Goal: Information Seeking & Learning: Learn about a topic

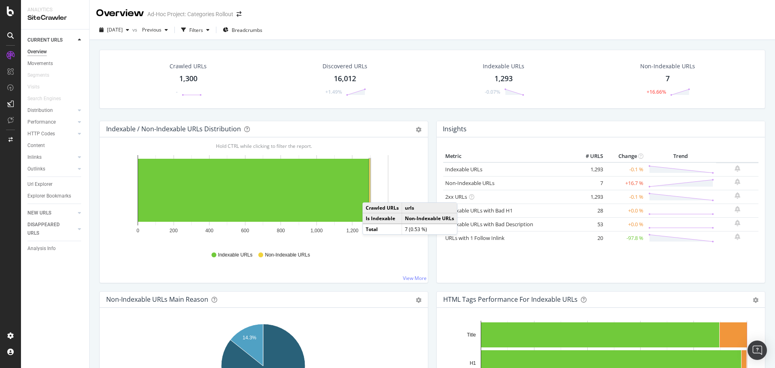
click at [370, 194] on rect "A chart." at bounding box center [369, 189] width 1 height 63
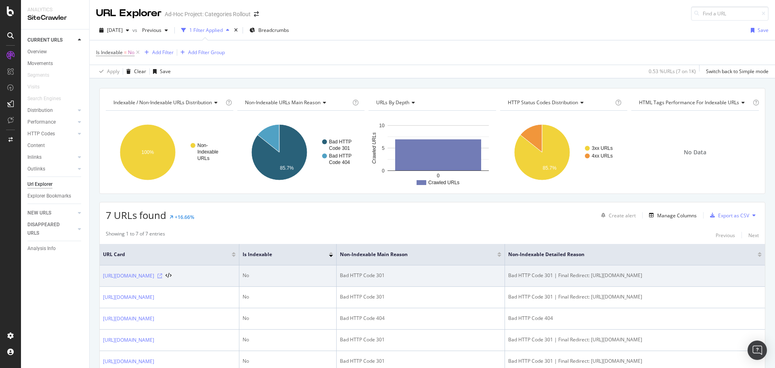
click at [162, 273] on icon at bounding box center [159, 275] width 5 height 5
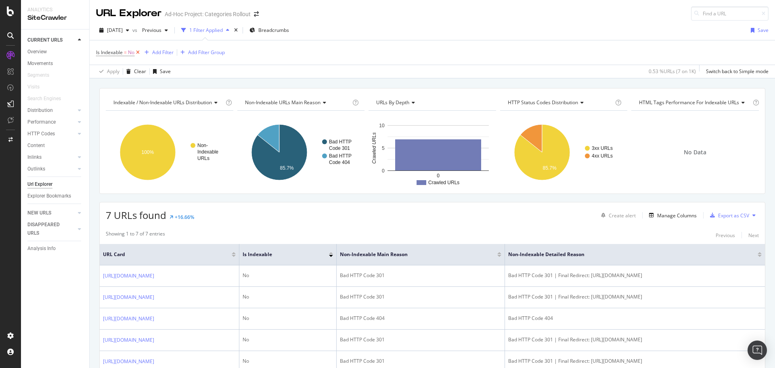
click at [139, 53] on icon at bounding box center [137, 52] width 7 height 8
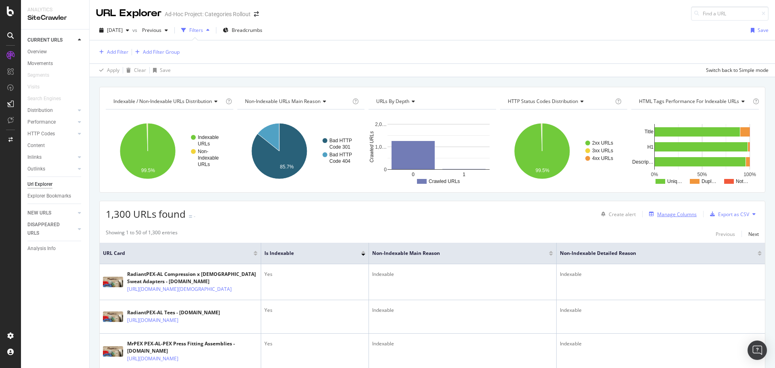
click at [677, 214] on div "Manage Columns" at bounding box center [677, 214] width 40 height 7
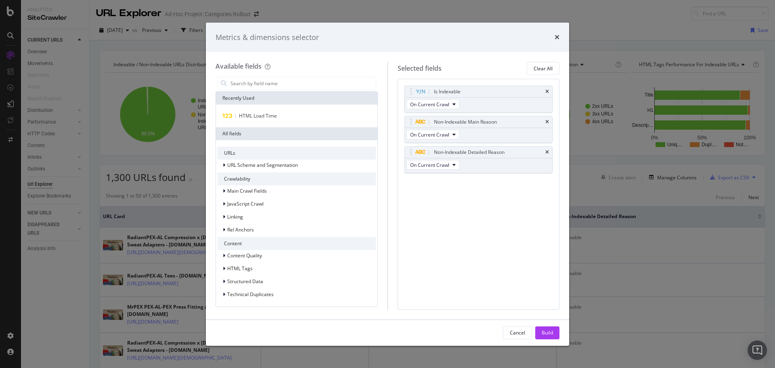
click at [37, 52] on div "Metrics & dimensions selector Available fields Recently Used HTML Load Time All…" at bounding box center [387, 184] width 775 height 368
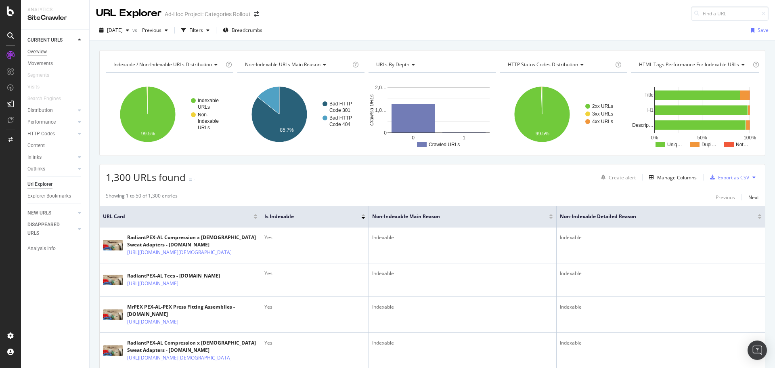
click at [43, 50] on div "Overview" at bounding box center [36, 52] width 19 height 8
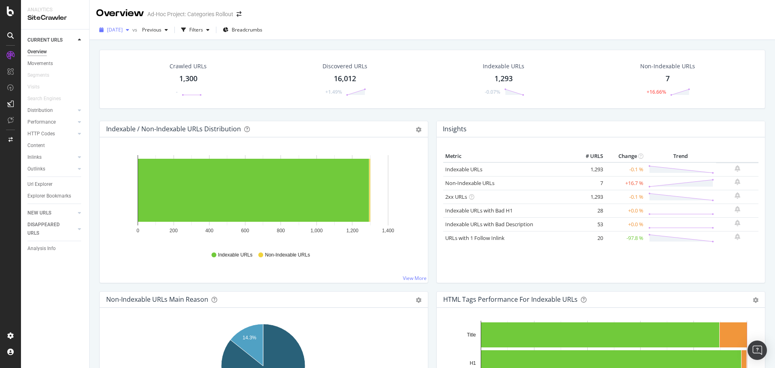
click at [123, 29] on span "[DATE]" at bounding box center [115, 29] width 16 height 7
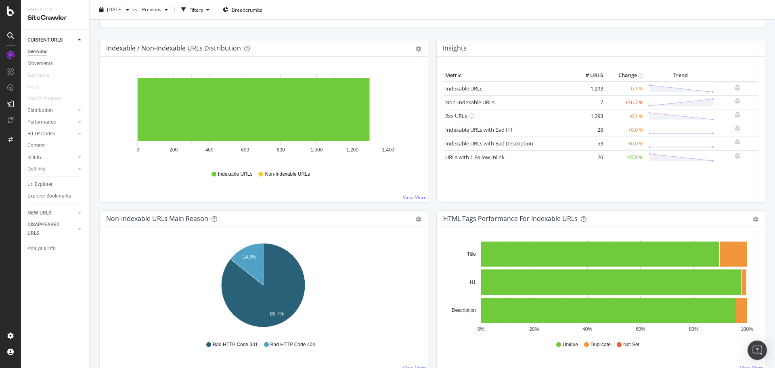
scroll to position [40, 0]
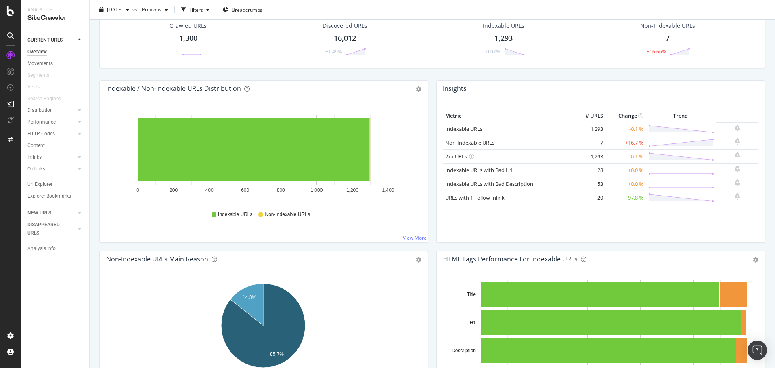
click at [630, 142] on td "+16.7 %" at bounding box center [625, 143] width 40 height 14
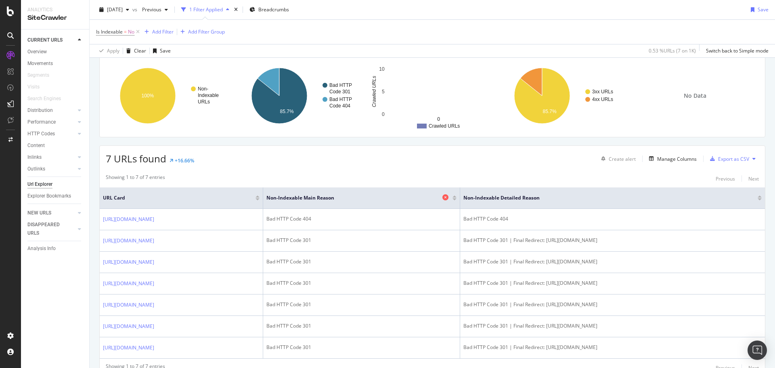
scroll to position [81, 0]
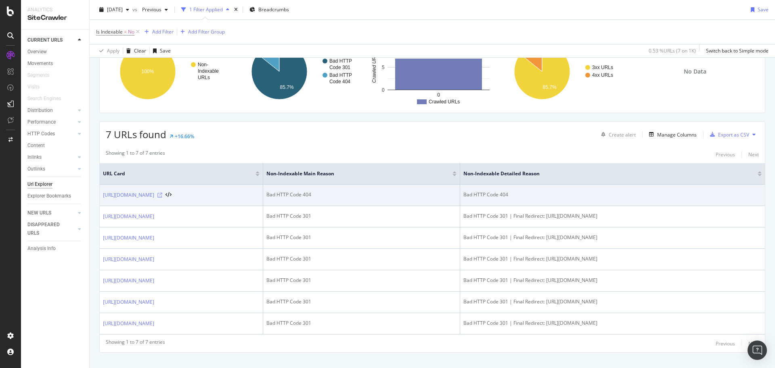
click at [162, 196] on icon at bounding box center [159, 194] width 5 height 5
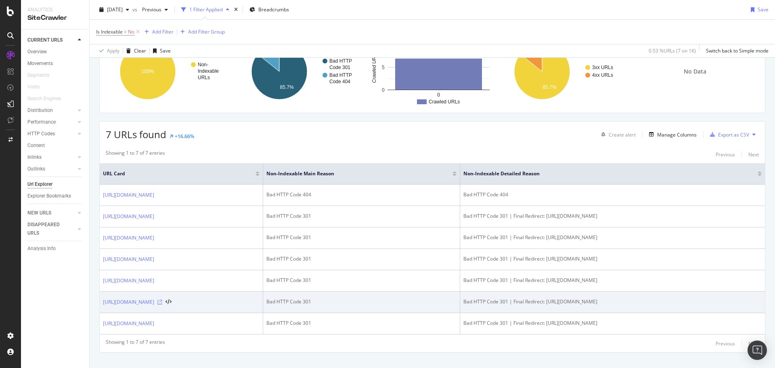
click at [162, 302] on icon at bounding box center [159, 301] width 5 height 5
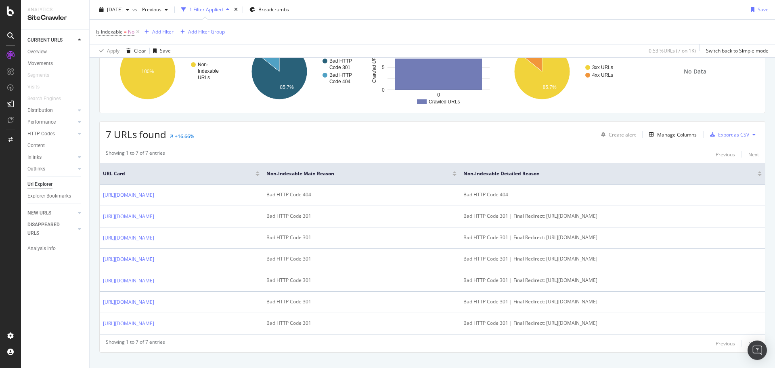
drag, startPoint x: 264, startPoint y: 196, endPoint x: 92, endPoint y: 198, distance: 171.9
click at [92, 198] on div "Indexable / Non-Indexable URLs distribution Chart (by Value) Table Expand Expor…" at bounding box center [432, 193] width 685 height 373
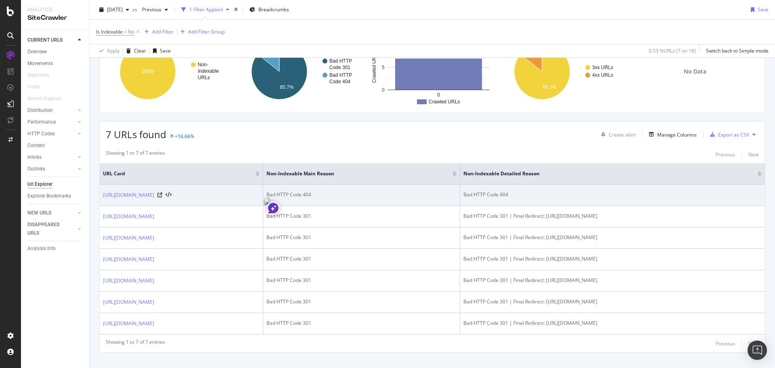
click at [259, 191] on div "[URL][DOMAIN_NAME]" at bounding box center [181, 195] width 157 height 8
drag, startPoint x: 102, startPoint y: 197, endPoint x: 266, endPoint y: 199, distance: 163.4
click at [263, 199] on td "[URL][DOMAIN_NAME]" at bounding box center [181, 194] width 163 height 21
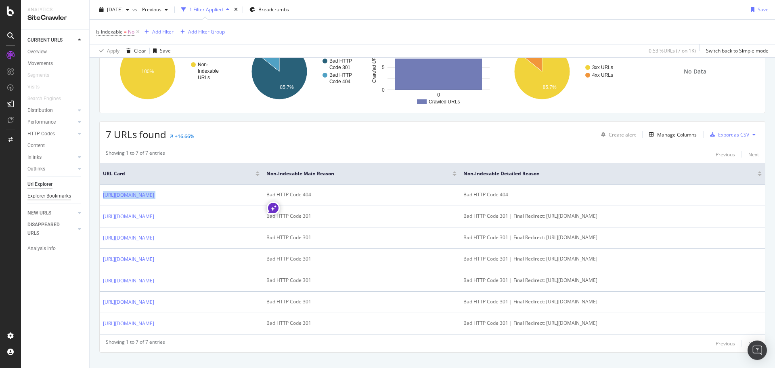
copy div "[URL][DOMAIN_NAME]"
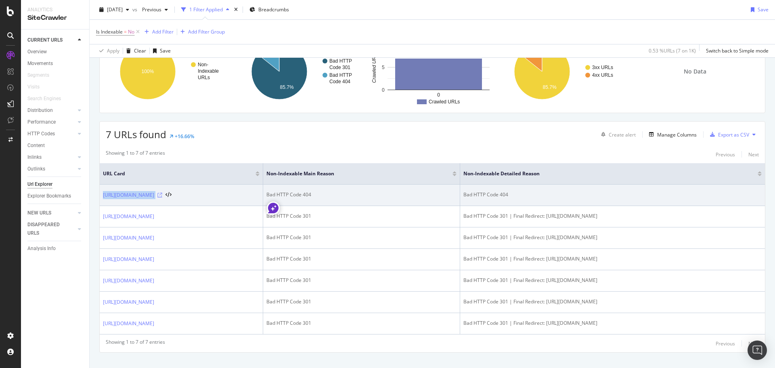
click at [162, 196] on icon at bounding box center [159, 194] width 5 height 5
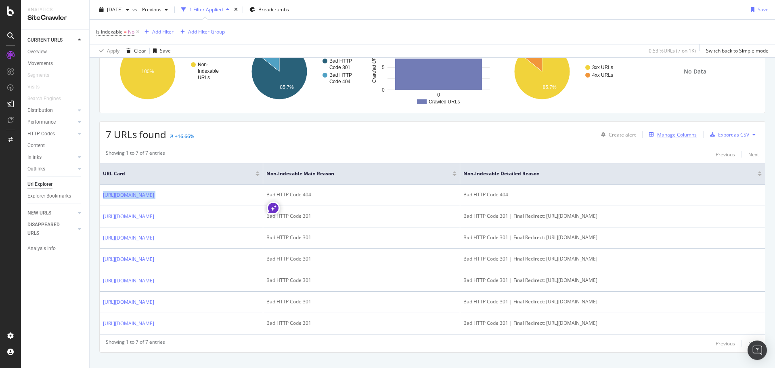
click at [667, 130] on div "Manage Columns" at bounding box center [671, 134] width 51 height 9
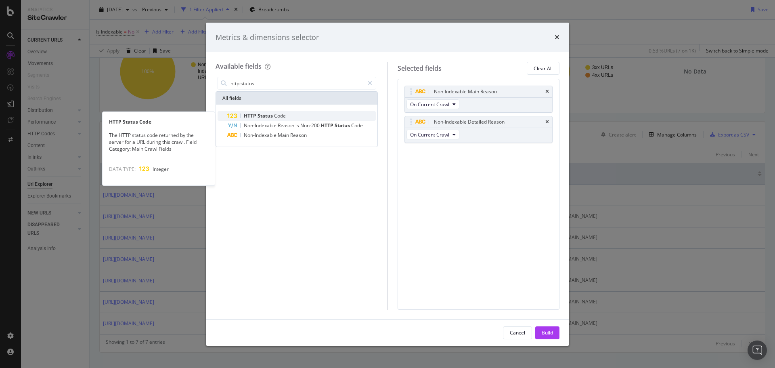
type input "http status"
click at [288, 114] on div "HTTP Status Code" at bounding box center [301, 116] width 148 height 10
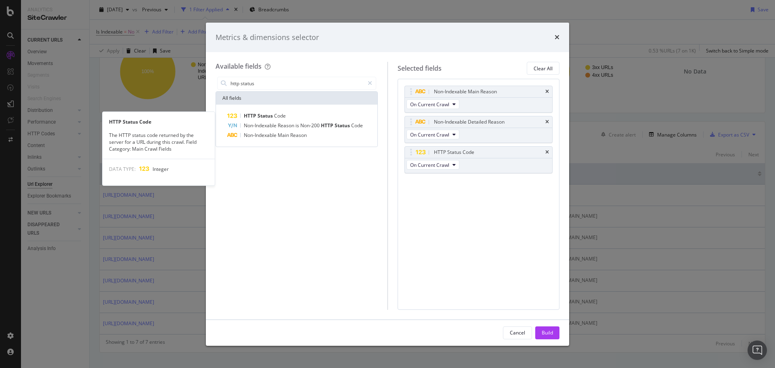
click at [288, 114] on div "HTTP Status Code" at bounding box center [301, 116] width 148 height 10
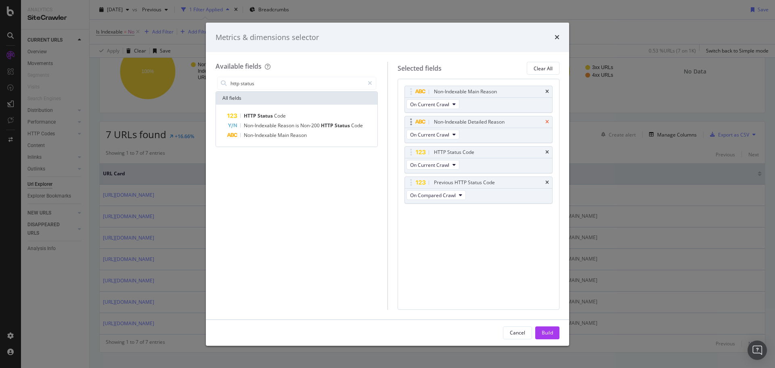
click at [547, 119] on icon "times" at bounding box center [547, 121] width 4 height 5
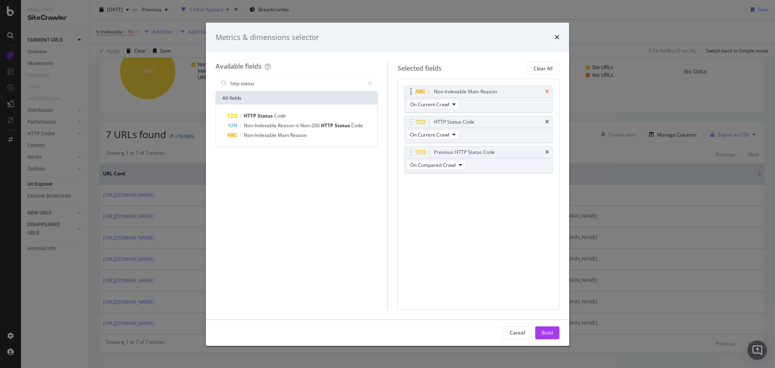
click at [548, 90] on icon "times" at bounding box center [547, 91] width 4 height 5
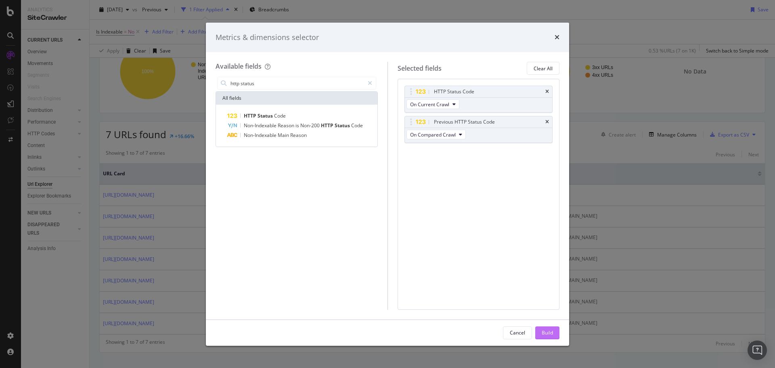
click at [544, 337] on div "Build" at bounding box center [547, 332] width 11 height 12
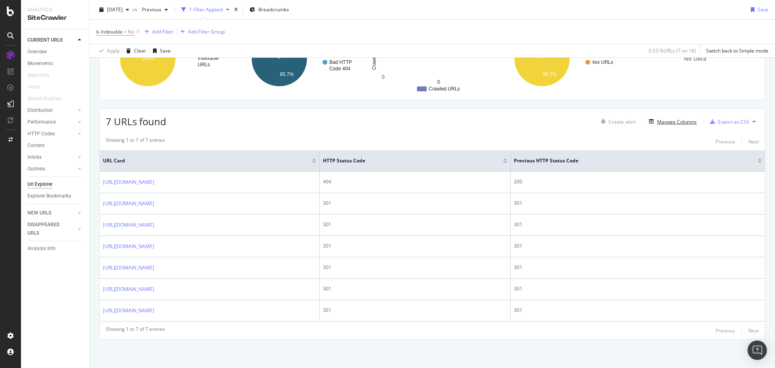
scroll to position [53, 0]
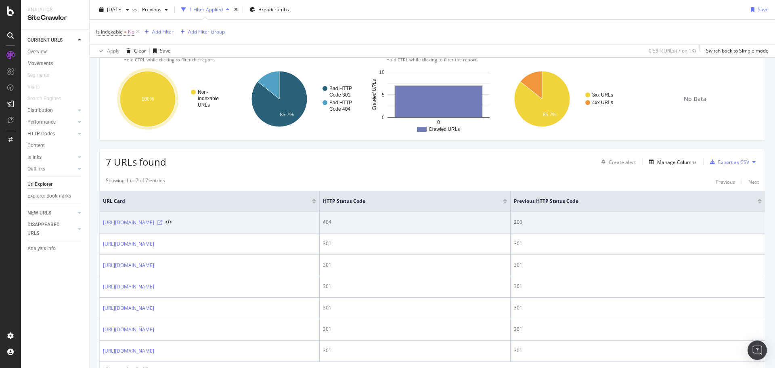
click at [162, 220] on icon at bounding box center [159, 222] width 5 height 5
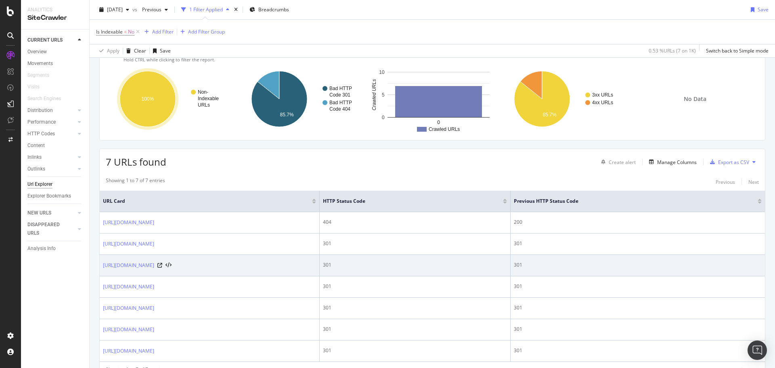
scroll to position [0, 0]
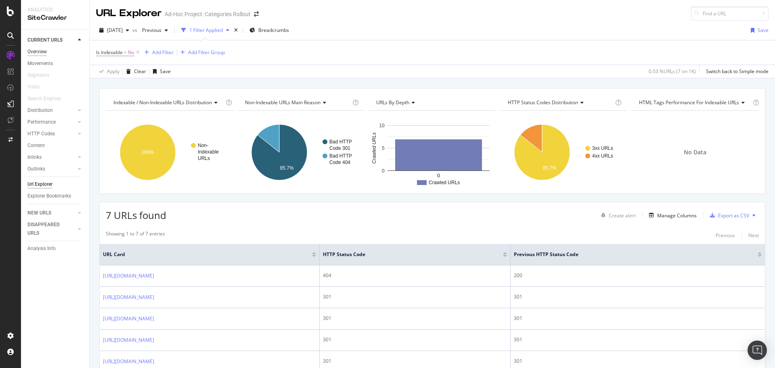
click at [42, 50] on div "Overview" at bounding box center [36, 52] width 19 height 8
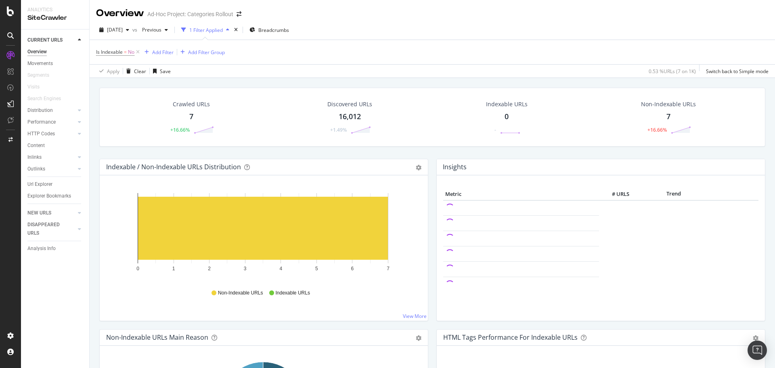
click at [669, 117] on div "Non-Indexable URLs 7 +16.66%" at bounding box center [668, 117] width 71 height 42
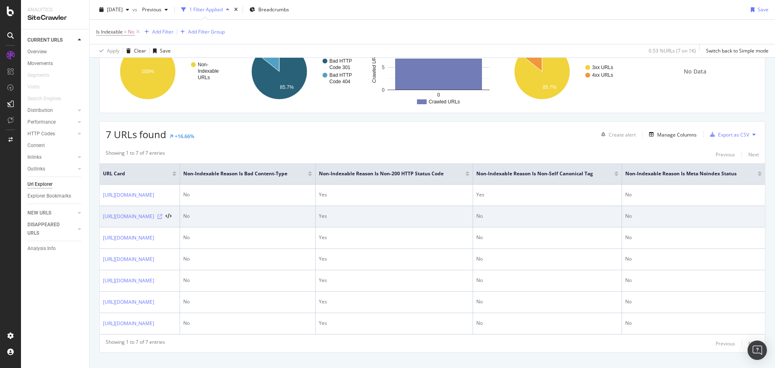
click at [162, 217] on icon at bounding box center [159, 216] width 5 height 5
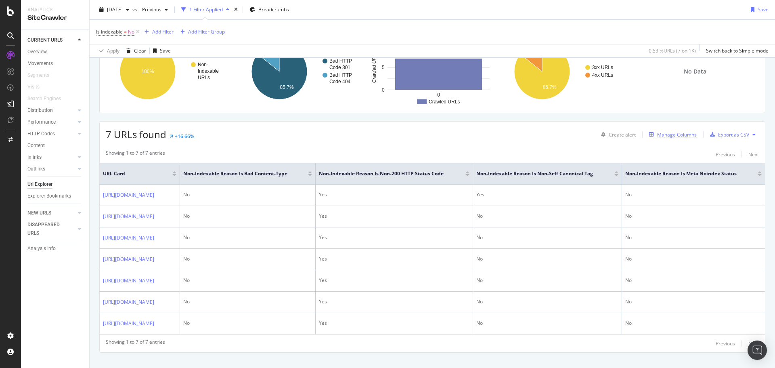
click at [661, 138] on div "Manage Columns" at bounding box center [677, 134] width 40 height 7
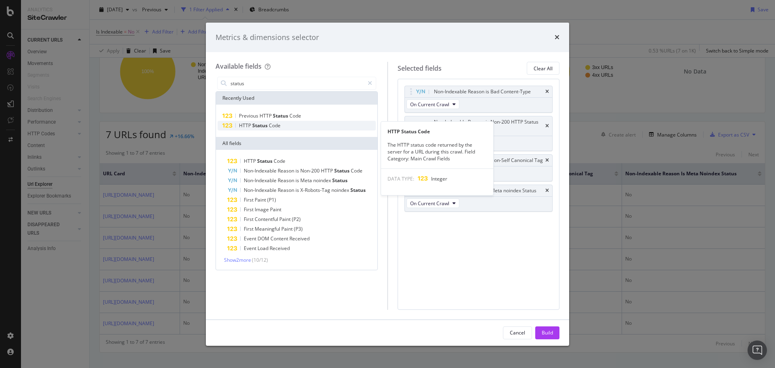
type input "status"
click at [261, 126] on span "Status" at bounding box center [260, 125] width 17 height 7
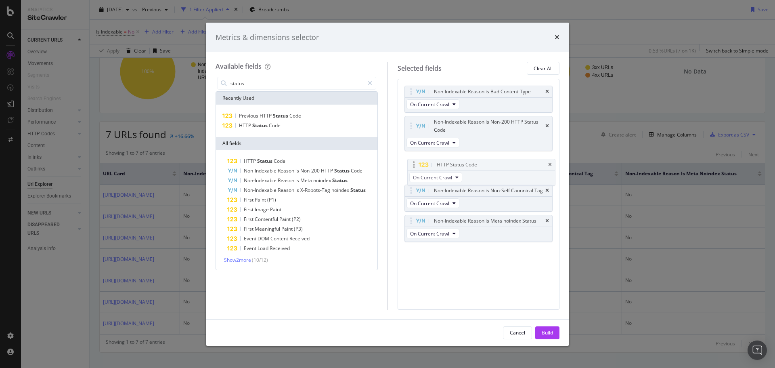
drag, startPoint x: 501, startPoint y: 217, endPoint x: 504, endPoint y: 161, distance: 56.2
click at [504, 161] on body "Analytics SiteCrawler CURRENT URLS Overview Movements Segments Visits Search En…" at bounding box center [387, 184] width 775 height 368
click at [536, 334] on button "Build" at bounding box center [547, 332] width 24 height 13
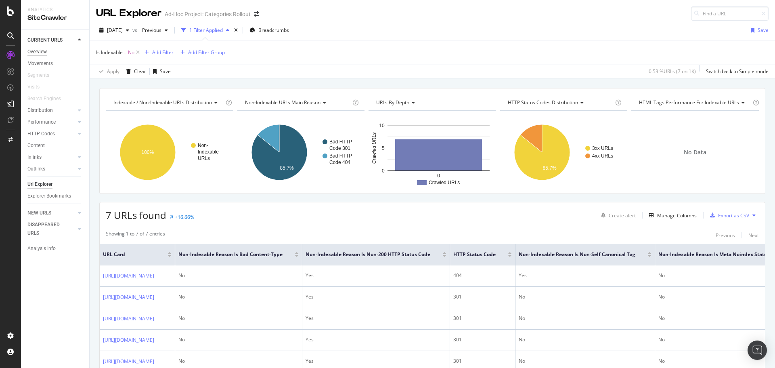
click at [45, 48] on div "Overview" at bounding box center [36, 52] width 19 height 8
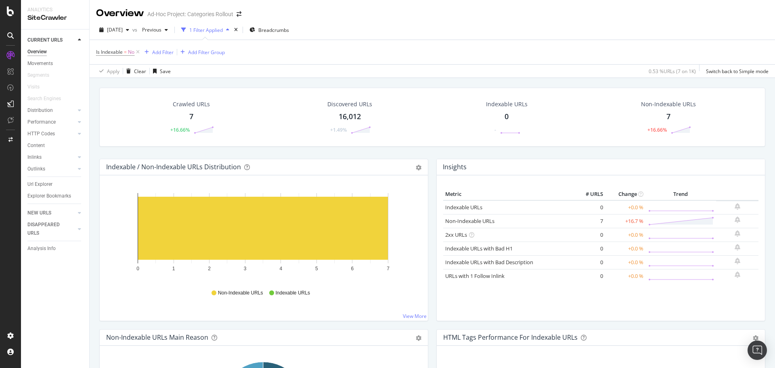
click at [44, 49] on div "Overview" at bounding box center [36, 52] width 19 height 8
click at [139, 52] on icon at bounding box center [137, 52] width 7 height 8
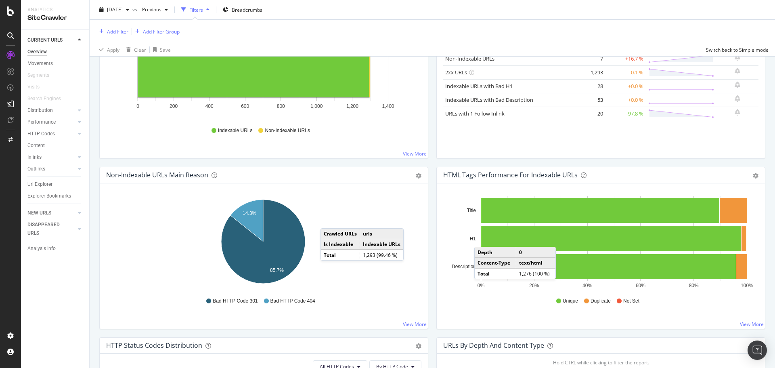
scroll to position [161, 0]
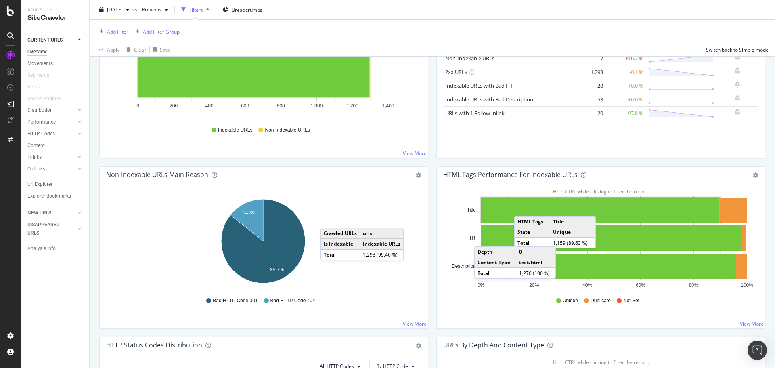
drag, startPoint x: 517, startPoint y: 222, endPoint x: 520, endPoint y: 208, distance: 14.6
click at [520, 208] on rect "A chart." at bounding box center [600, 209] width 238 height 25
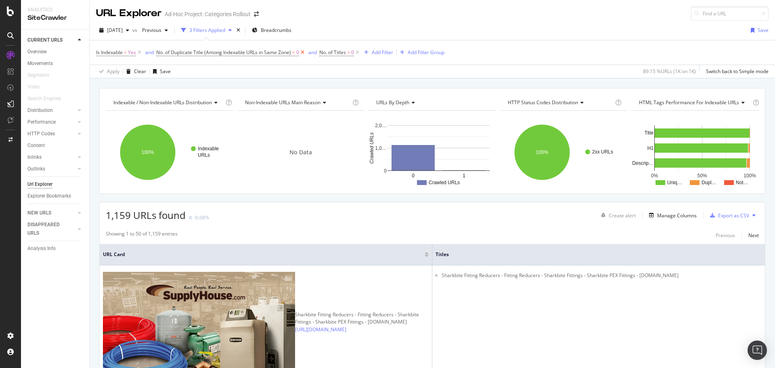
click at [304, 52] on icon at bounding box center [302, 52] width 7 height 8
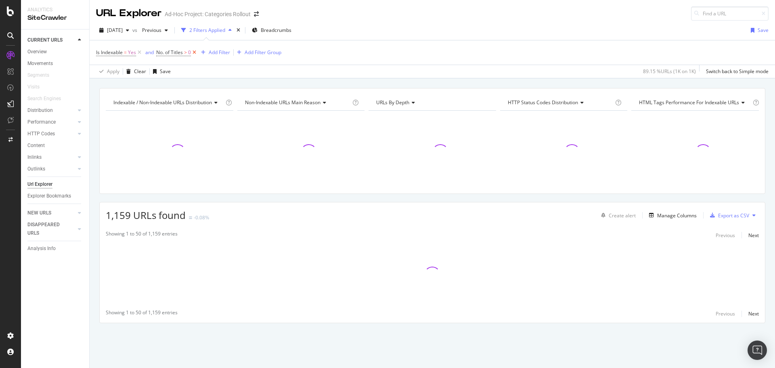
click at [193, 51] on icon at bounding box center [194, 52] width 7 height 8
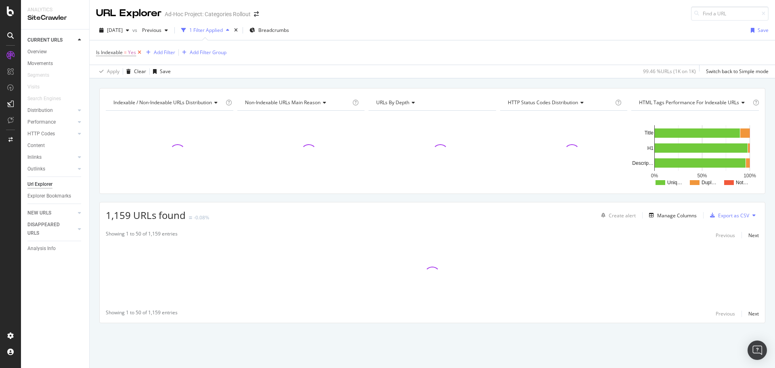
click at [137, 51] on icon at bounding box center [139, 52] width 7 height 8
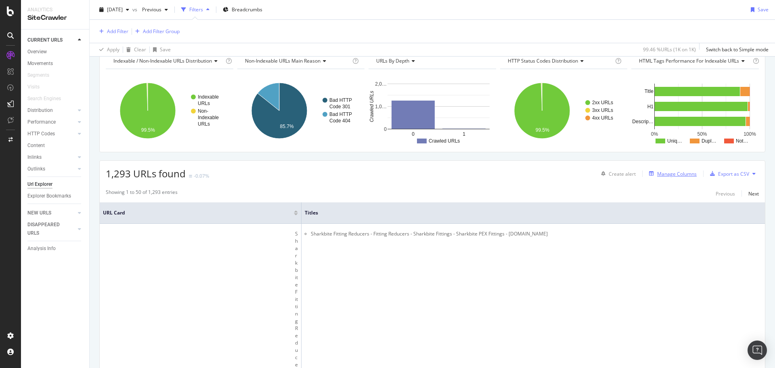
click at [678, 174] on div "Manage Columns" at bounding box center [677, 173] width 40 height 7
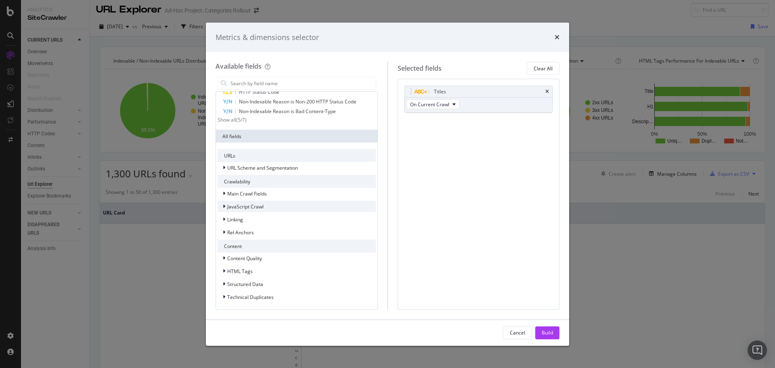
scroll to position [46, 0]
click at [289, 191] on div "Main Crawl Fields" at bounding box center [296, 193] width 158 height 11
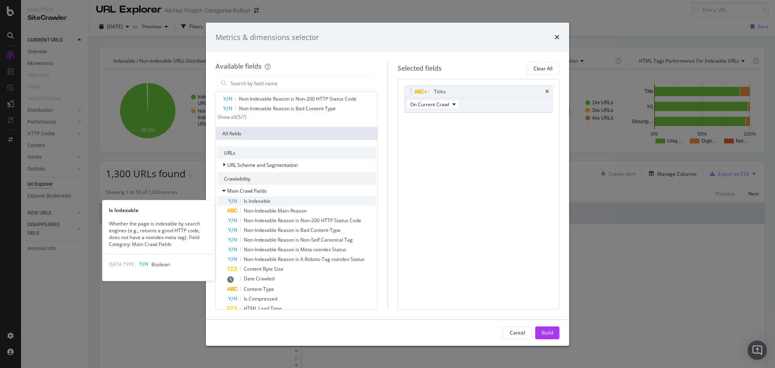
click at [290, 203] on div "Is Indexable" at bounding box center [301, 201] width 148 height 10
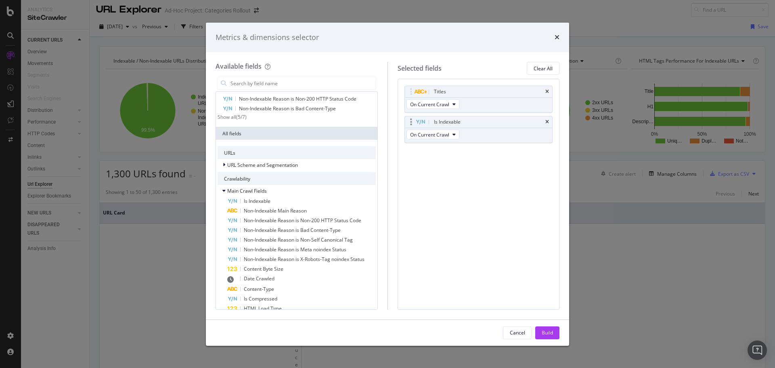
click at [543, 123] on div "Is Indexable" at bounding box center [488, 122] width 112 height 8
click at [550, 92] on div "Titles" at bounding box center [479, 91] width 148 height 11
click at [547, 92] on icon "times" at bounding box center [547, 91] width 4 height 5
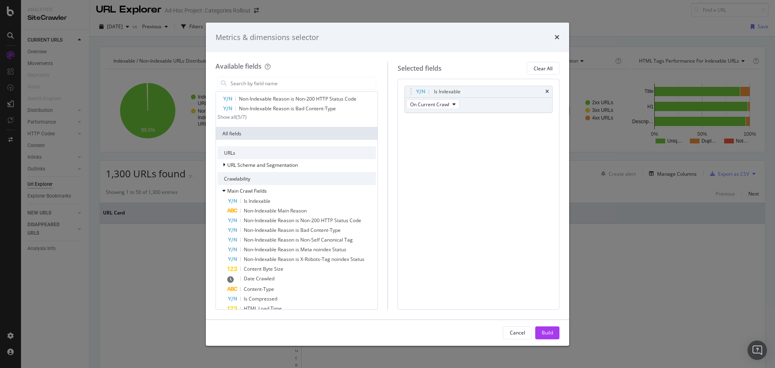
click at [547, 92] on icon "times" at bounding box center [547, 91] width 4 height 5
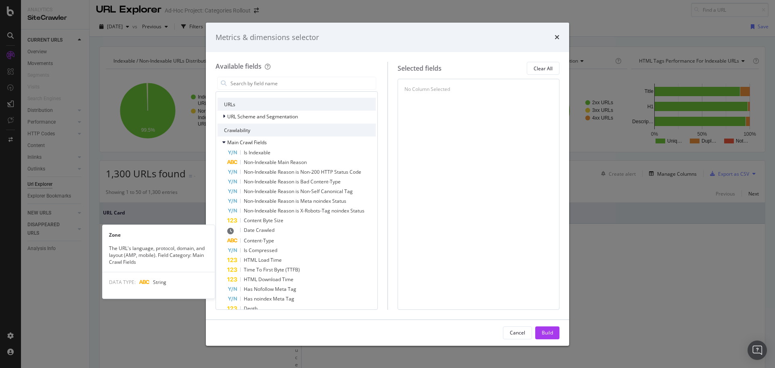
scroll to position [6, 0]
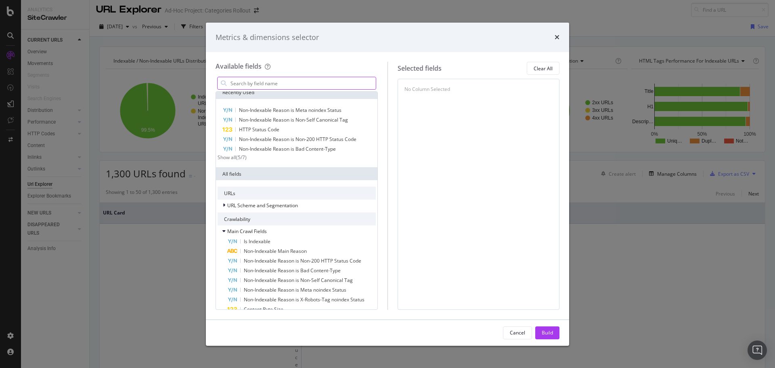
click at [272, 79] on input "modal" at bounding box center [303, 83] width 146 height 12
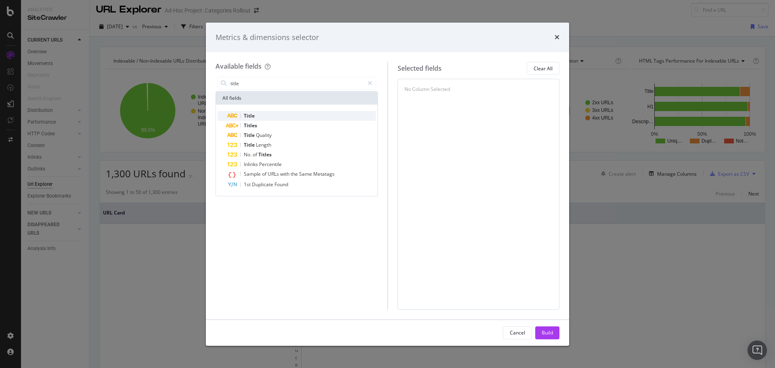
click at [316, 111] on div "Title" at bounding box center [301, 116] width 148 height 10
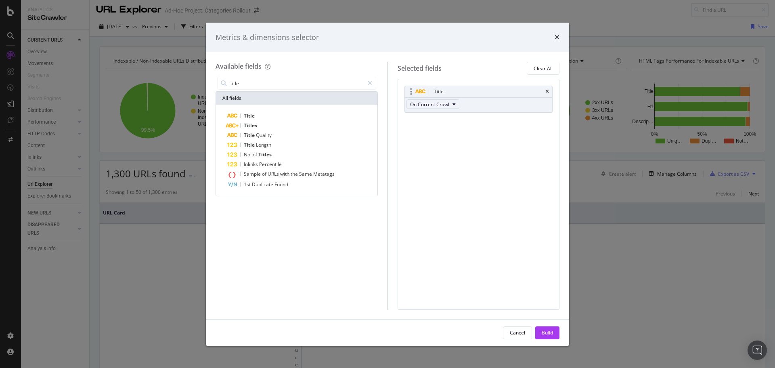
click at [444, 102] on span "On Current Crawl" at bounding box center [429, 104] width 39 height 7
click at [439, 142] on div "Diff Between Crawls" at bounding box center [436, 146] width 59 height 15
click at [305, 83] on input "title" at bounding box center [297, 83] width 134 height 12
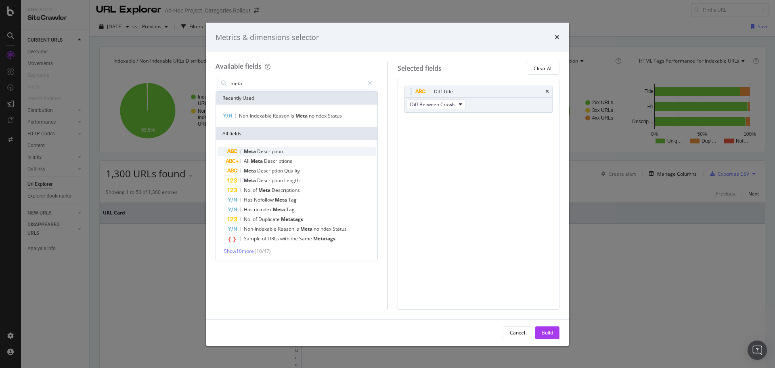
click at [270, 155] on span "Description" at bounding box center [270, 151] width 26 height 7
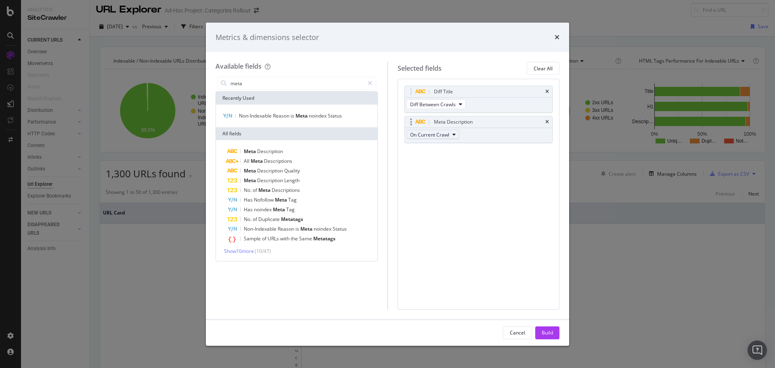
click at [432, 133] on span "On Current Crawl" at bounding box center [429, 134] width 39 height 7
click at [438, 175] on span "Diff Between Crawls" at bounding box center [436, 178] width 46 height 7
click at [272, 89] on input "meta" at bounding box center [297, 83] width 134 height 12
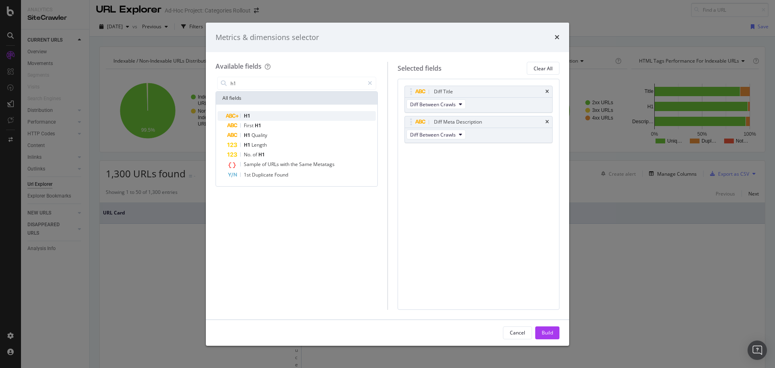
click at [263, 114] on div "H1" at bounding box center [301, 116] width 148 height 10
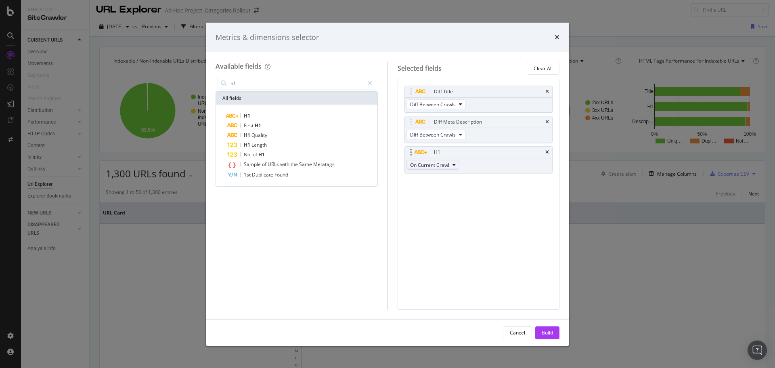
click at [451, 165] on button "On Current Crawl" at bounding box center [432, 165] width 53 height 10
click at [442, 205] on span "Diff Between Crawls" at bounding box center [436, 208] width 46 height 7
click at [287, 75] on div "Available fields h1 All fields H1 First H1 H1 Quality H1 Length No. of H1 Sampl…" at bounding box center [301, 185] width 172 height 247
click at [287, 79] on input "h1" at bounding box center [297, 83] width 134 height 12
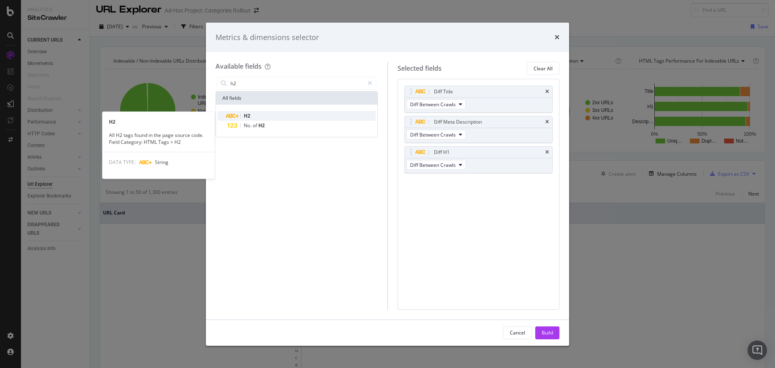
click at [280, 113] on div "H2" at bounding box center [301, 116] width 148 height 10
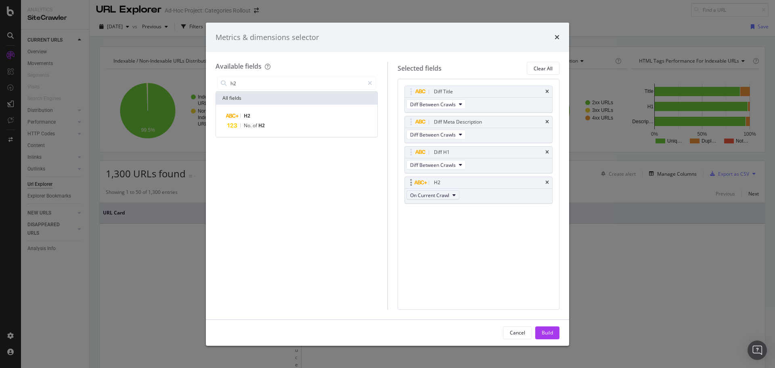
click at [433, 194] on span "On Current Crawl" at bounding box center [429, 195] width 39 height 7
click at [428, 235] on div "Diff Between Crawls" at bounding box center [436, 239] width 59 height 12
click at [318, 88] on input "h2" at bounding box center [297, 83] width 134 height 12
click at [289, 83] on input "h2" at bounding box center [297, 83] width 134 height 12
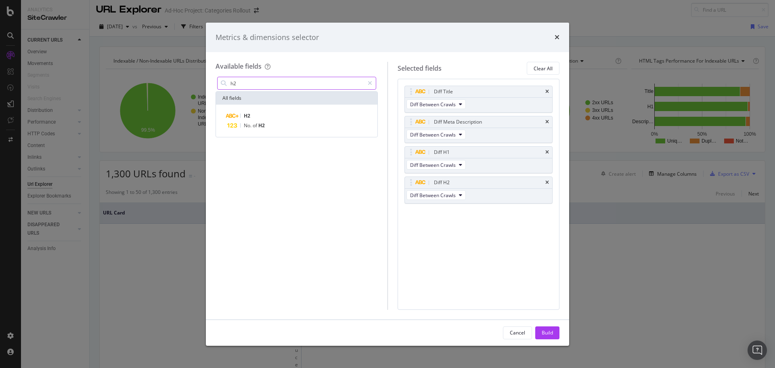
click at [289, 83] on input "h2" at bounding box center [297, 83] width 134 height 12
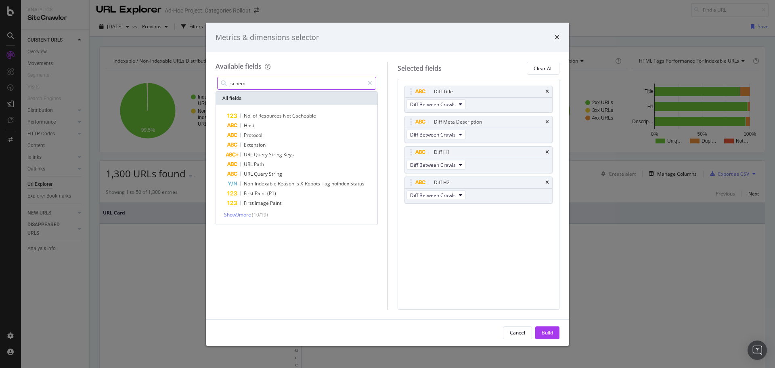
type input "schema"
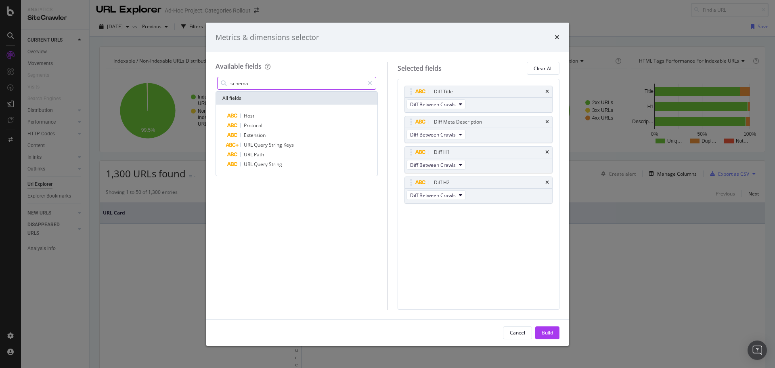
click at [287, 85] on input "schema" at bounding box center [297, 83] width 134 height 12
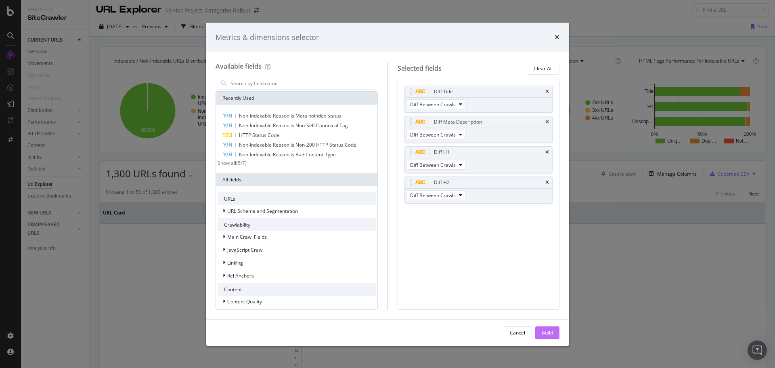
click at [538, 329] on button "Build" at bounding box center [547, 332] width 24 height 13
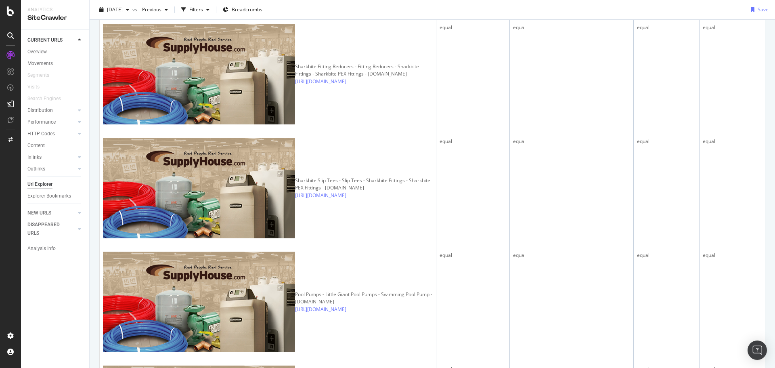
scroll to position [282, 0]
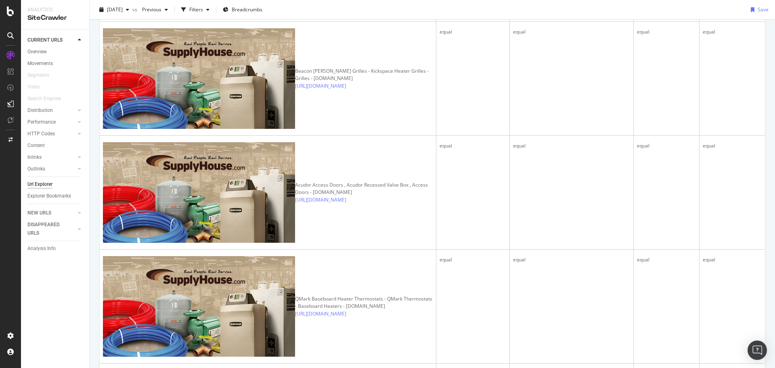
scroll to position [888, 0]
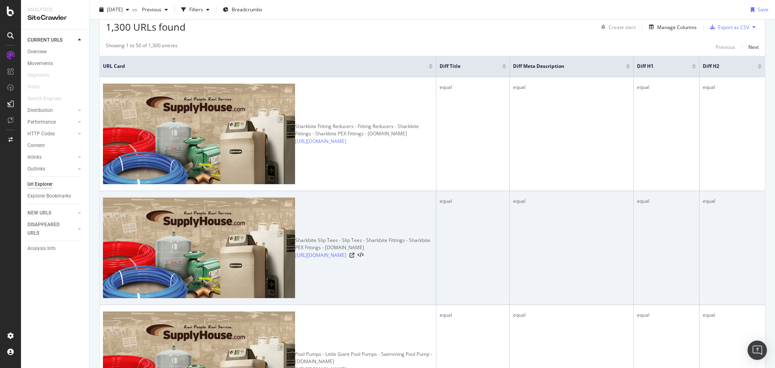
scroll to position [40, 0]
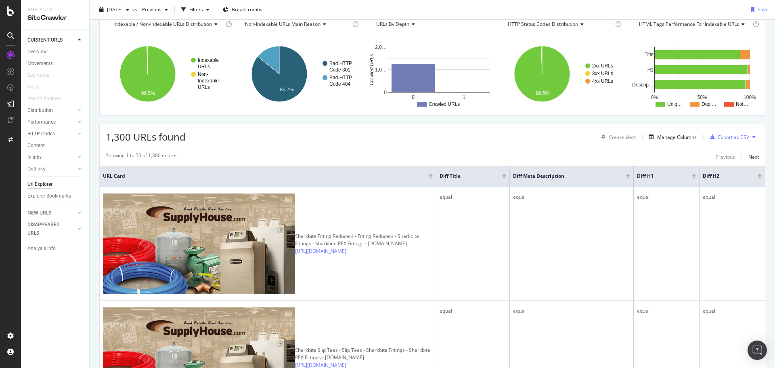
click at [502, 176] on div at bounding box center [504, 177] width 4 height 2
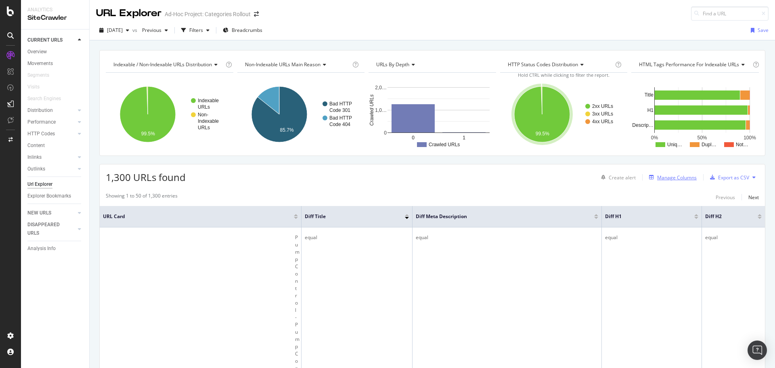
click at [685, 177] on div "Manage Columns" at bounding box center [677, 177] width 40 height 7
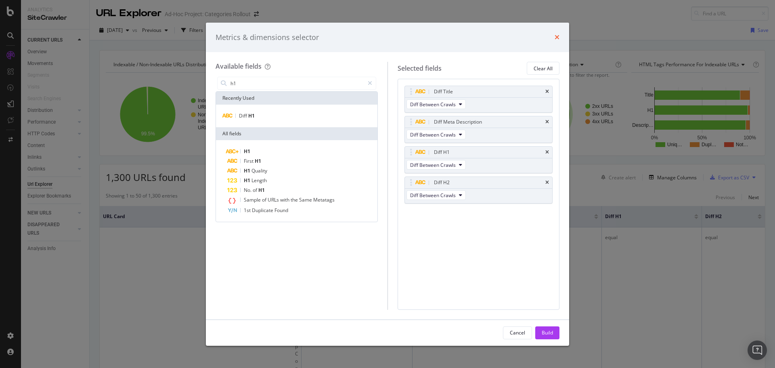
type input "h1"
click at [555, 36] on icon "times" at bounding box center [556, 37] width 5 height 6
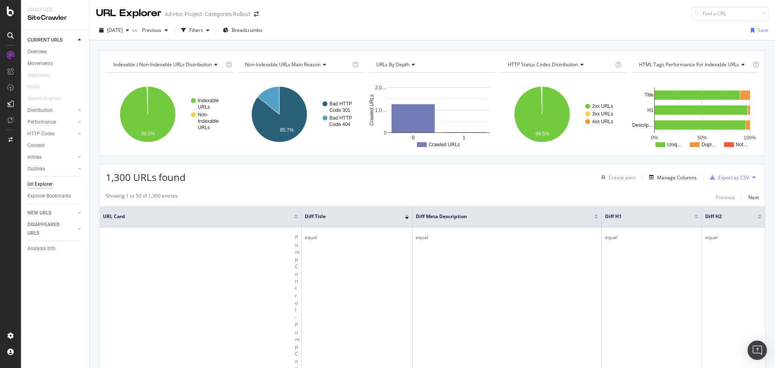
click at [594, 214] on div at bounding box center [596, 215] width 4 height 2
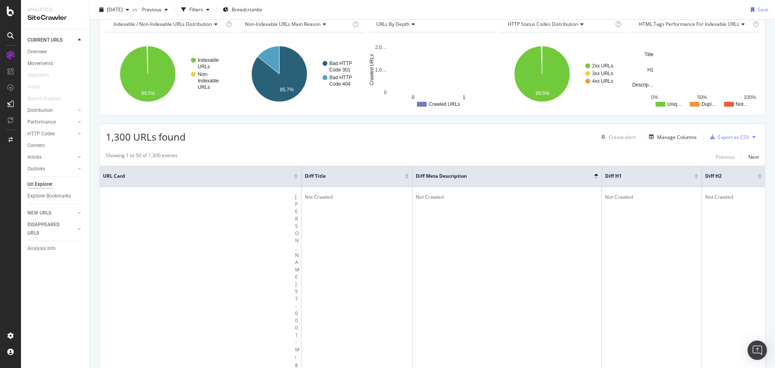
scroll to position [81, 0]
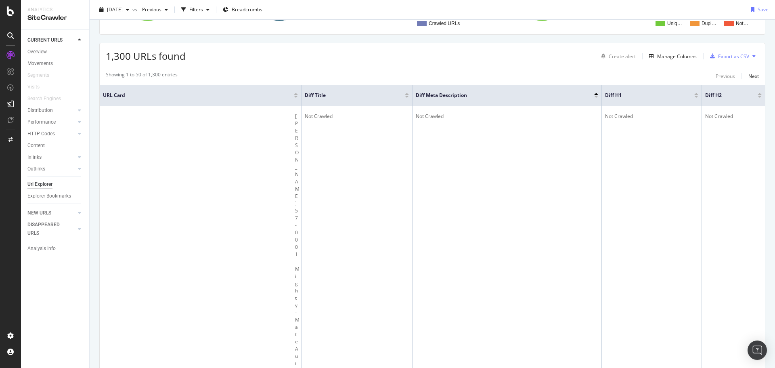
scroll to position [161, 0]
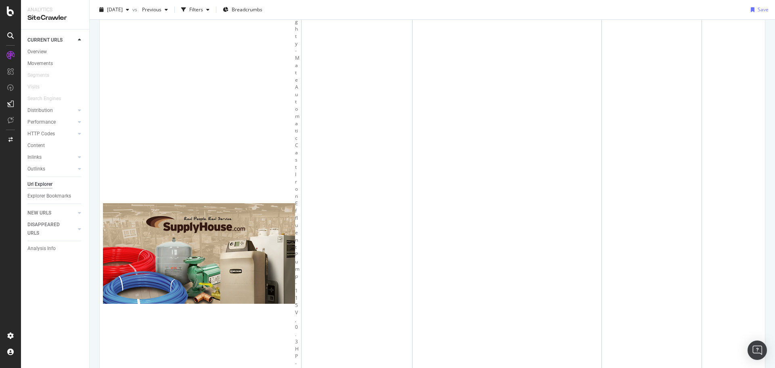
scroll to position [404, 0]
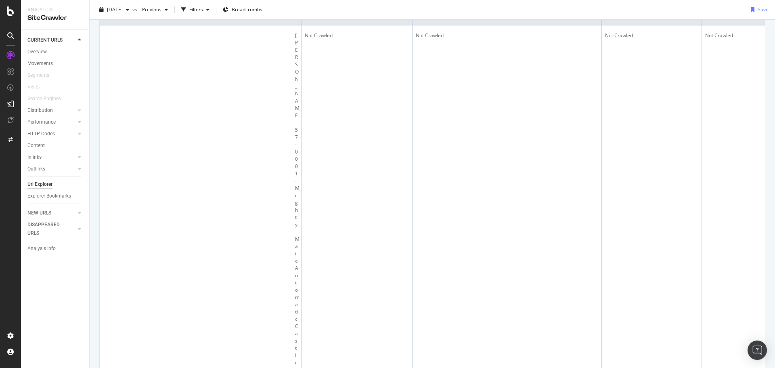
scroll to position [0, 0]
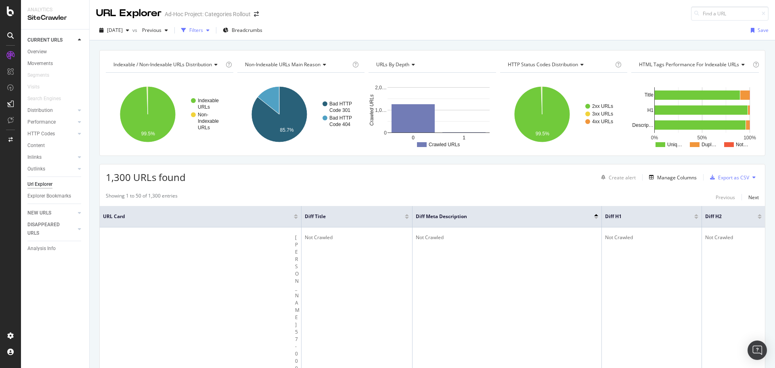
click at [213, 32] on div "button" at bounding box center [208, 30] width 10 height 5
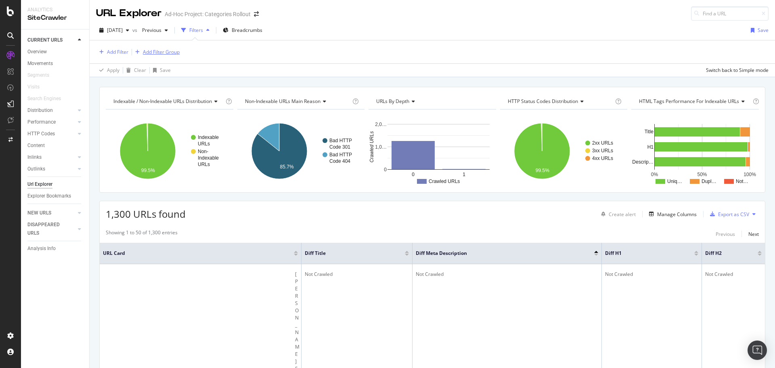
click at [168, 53] on div "Add Filter Group" at bounding box center [161, 51] width 37 height 7
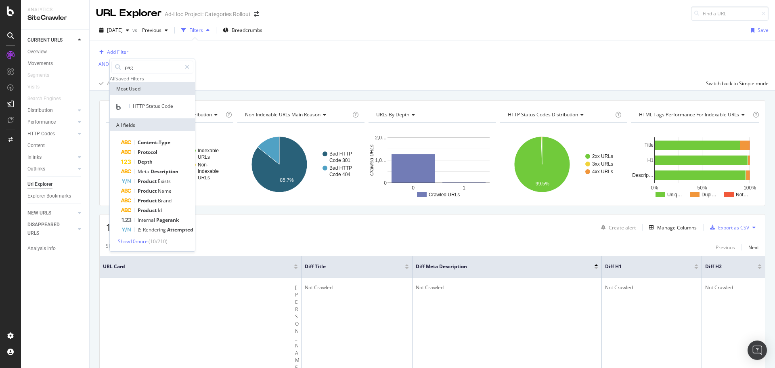
type input "page"
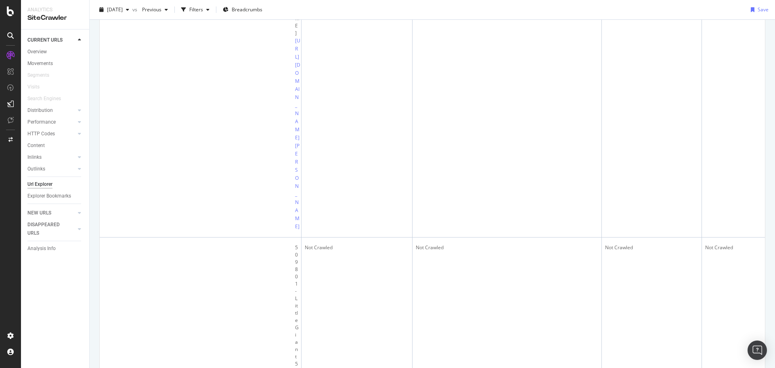
scroll to position [847, 0]
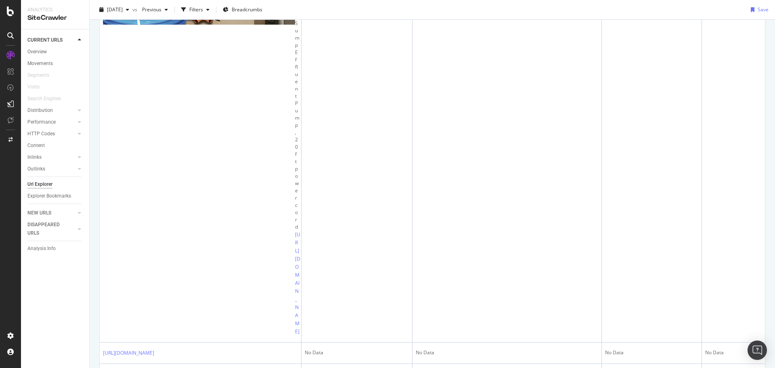
scroll to position [1400, 0]
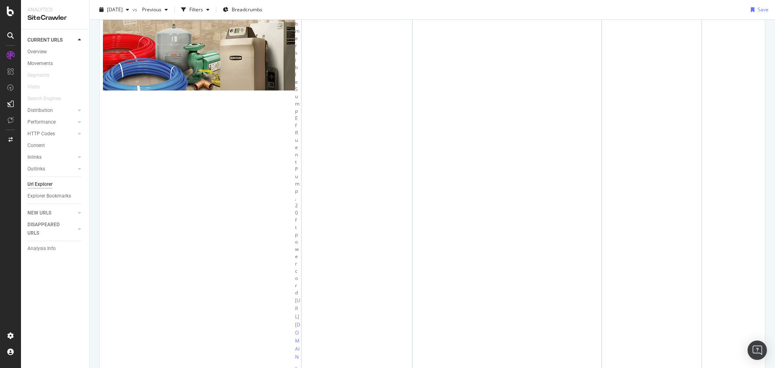
scroll to position [1359, 0]
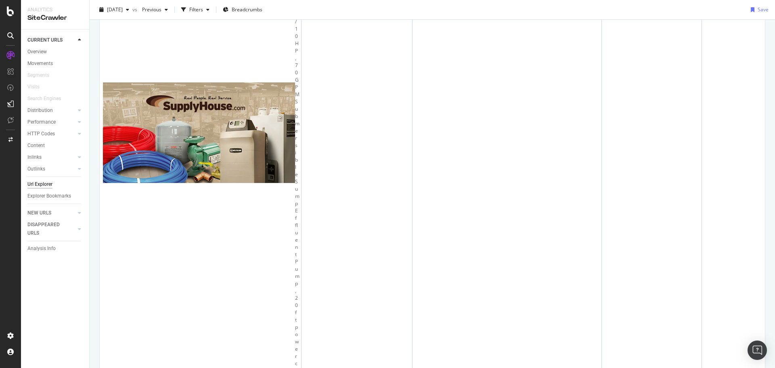
scroll to position [1279, 0]
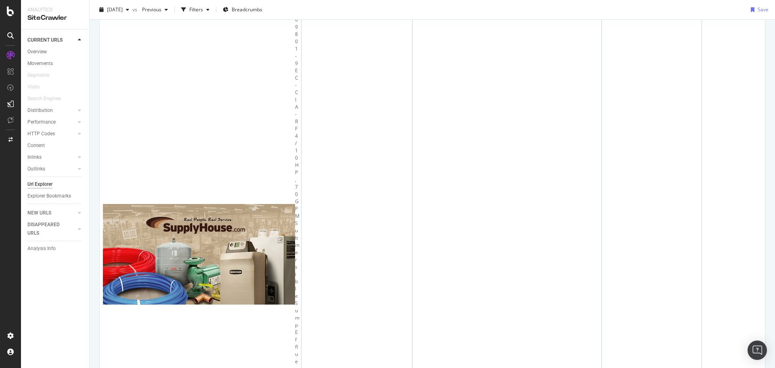
scroll to position [1158, 0]
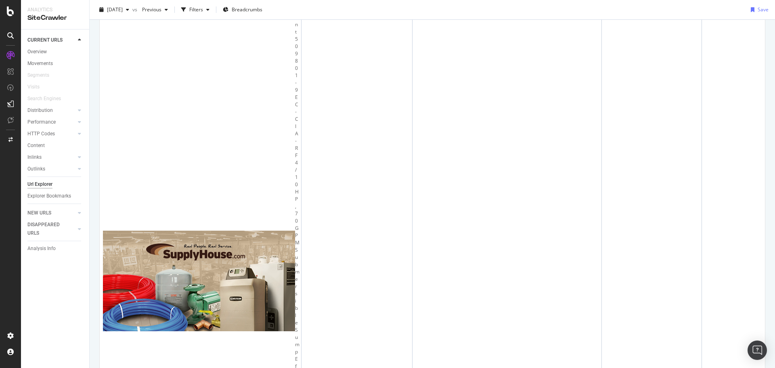
scroll to position [1117, 0]
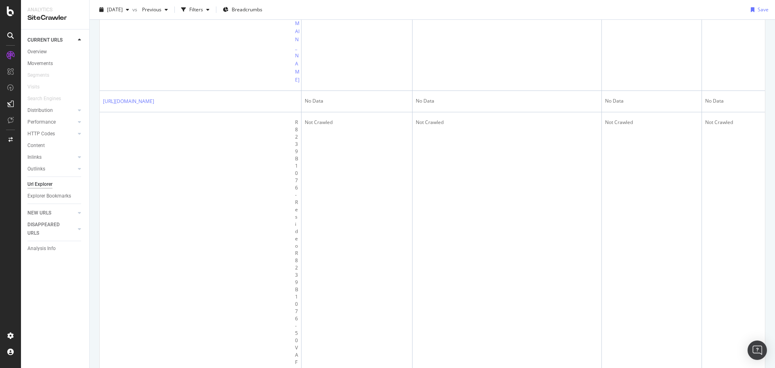
scroll to position [1695, 0]
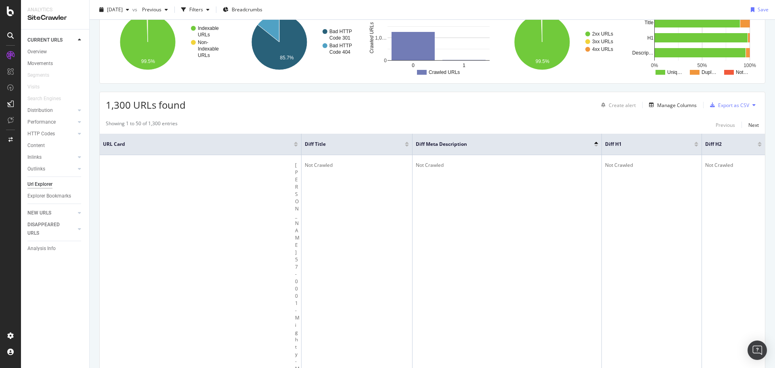
scroll to position [0, 0]
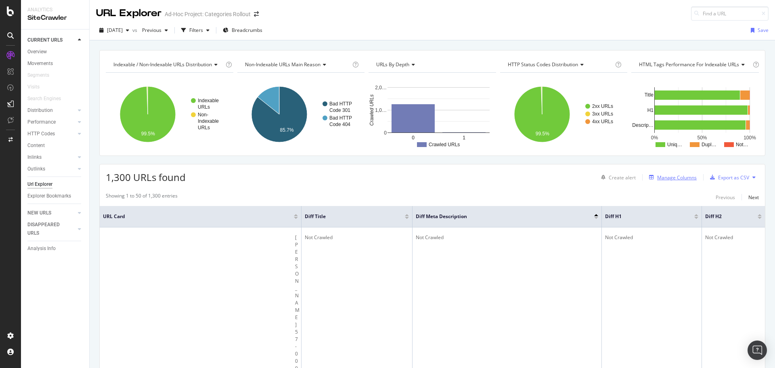
click at [667, 178] on div "Manage Columns" at bounding box center [677, 177] width 40 height 7
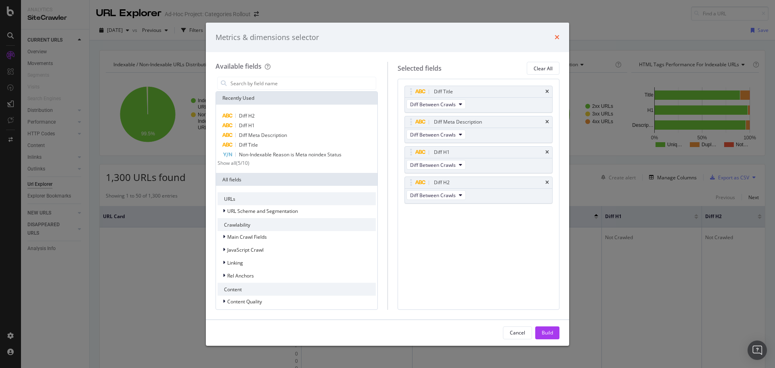
click at [556, 37] on icon "times" at bounding box center [556, 37] width 5 height 6
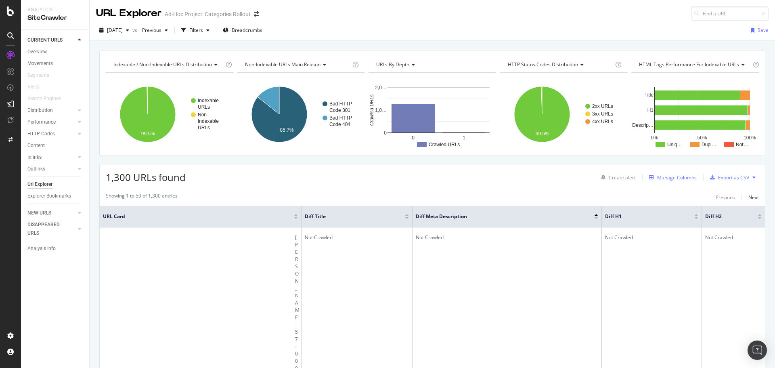
click at [665, 174] on div "Manage Columns" at bounding box center [677, 177] width 40 height 7
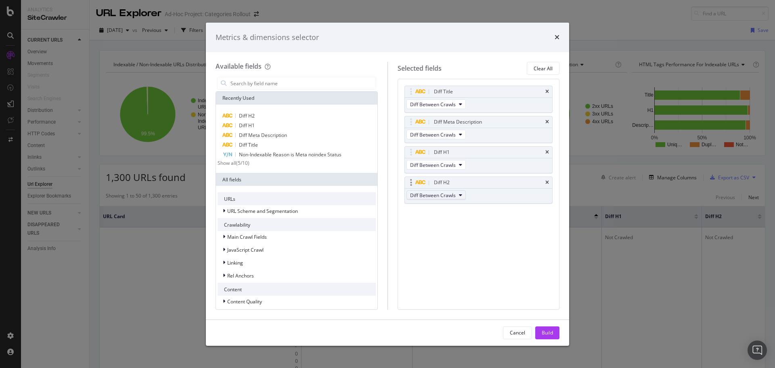
click at [453, 197] on span "Diff Between Crawls" at bounding box center [433, 195] width 46 height 7
click at [454, 210] on span "On Current Crawl" at bounding box center [437, 209] width 48 height 7
click at [256, 119] on div "Diff H2" at bounding box center [296, 116] width 158 height 10
click at [541, 323] on div "Cancel Build" at bounding box center [387, 333] width 363 height 26
click at [543, 332] on div "Build" at bounding box center [547, 332] width 11 height 7
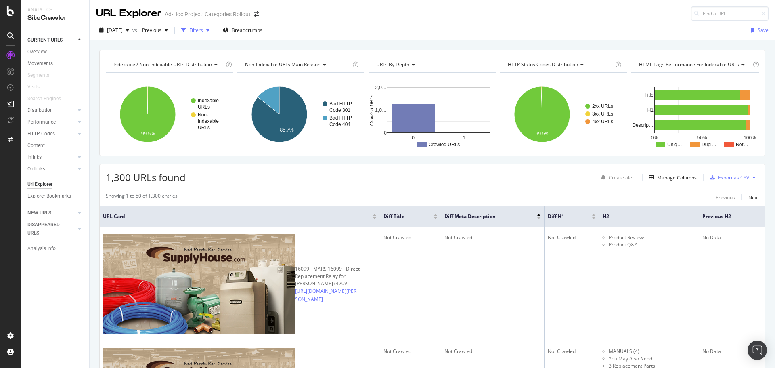
click at [186, 31] on icon "button" at bounding box center [183, 30] width 5 height 5
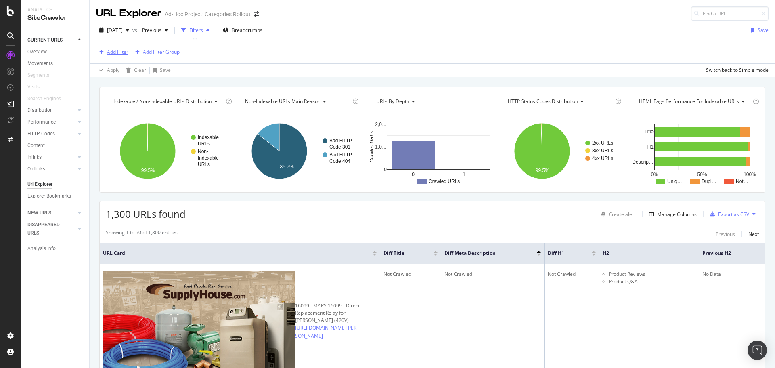
click at [109, 51] on div "Add Filter" at bounding box center [117, 51] width 21 height 7
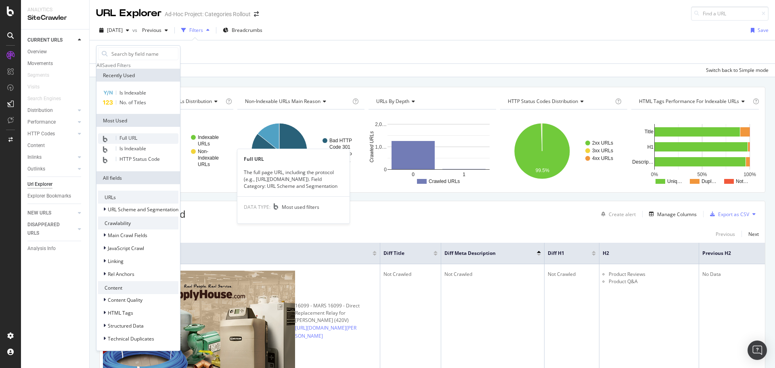
click at [136, 141] on span "Full URL" at bounding box center [128, 137] width 18 height 7
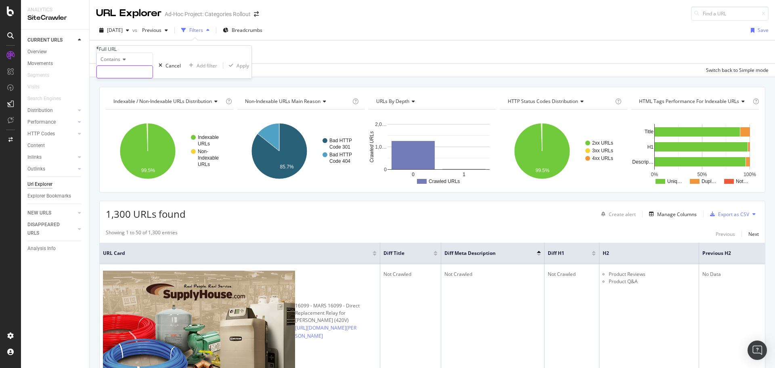
click at [152, 78] on input "text" at bounding box center [125, 72] width 56 height 12
click at [117, 65] on div "Contains" at bounding box center [124, 58] width 56 height 13
click at [117, 73] on span "Equal to" at bounding box center [108, 69] width 18 height 7
click at [123, 78] on input "text" at bounding box center [125, 72] width 56 height 12
paste input "https://www.supplyhouse.com/Press-x-Expansion-PEX-Tees-32521000"
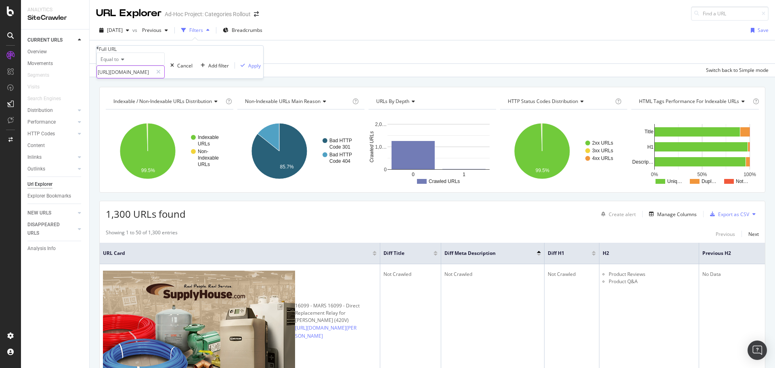
scroll to position [0, 87]
type input "https://www.supplyhouse.com/Press-x-Expansion-PEX-Tees-32521000"
click at [248, 69] on div "Apply" at bounding box center [254, 65] width 13 height 7
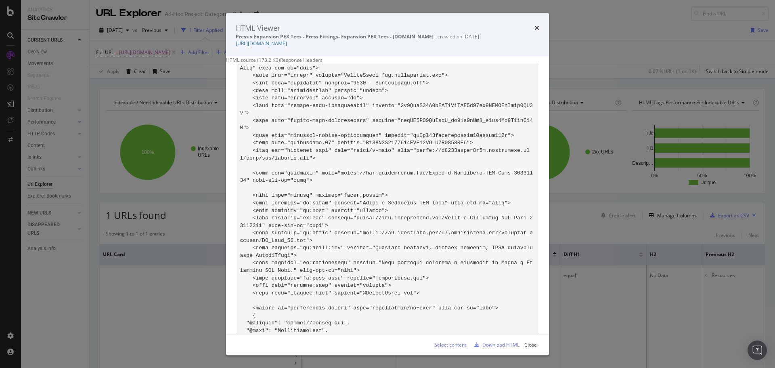
scroll to position [242, 0]
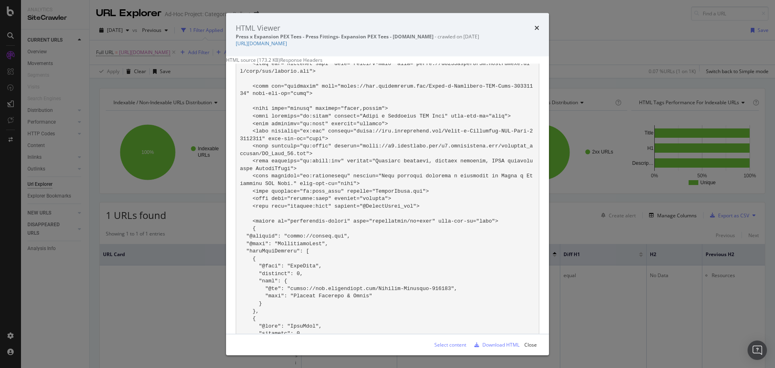
click at [451, 348] on div "Select content Download HTML Close" at bounding box center [387, 344] width 323 height 21
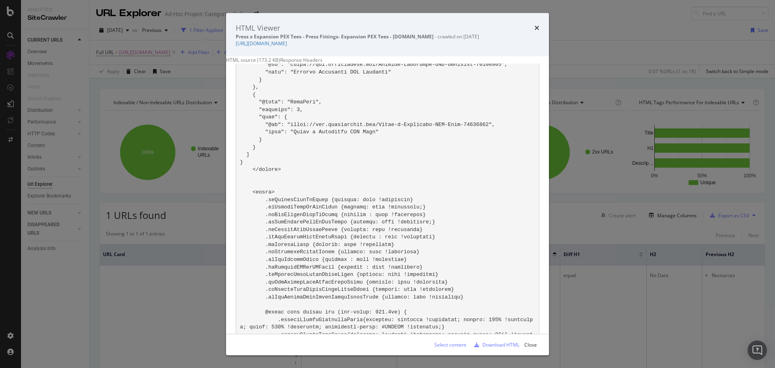
scroll to position [888, 0]
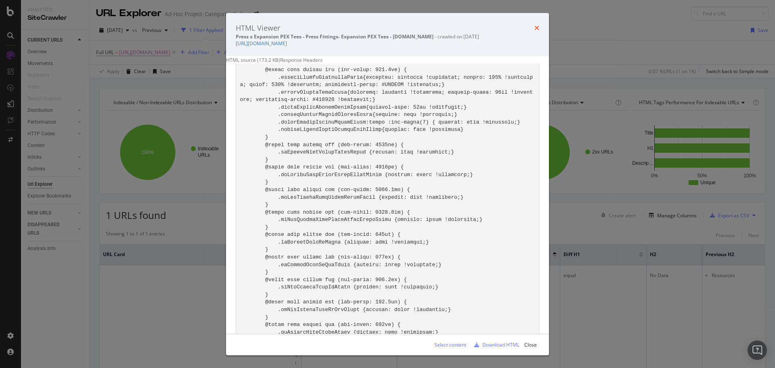
click at [538, 27] on icon "times" at bounding box center [536, 28] width 5 height 6
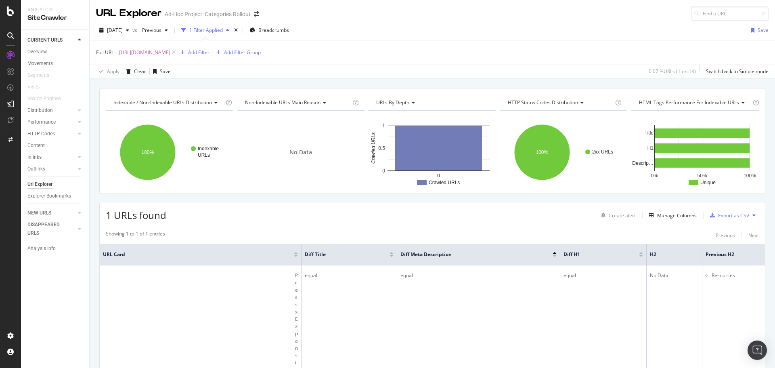
click at [661, 209] on div "Create alert Manage Columns Export as CSV" at bounding box center [678, 215] width 161 height 14
click at [661, 212] on div "Manage Columns" at bounding box center [677, 215] width 40 height 7
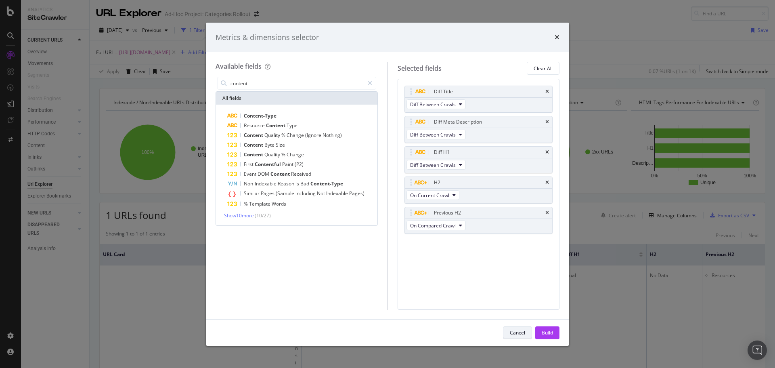
type input "content"
click at [514, 330] on div "Cancel" at bounding box center [517, 332] width 15 height 7
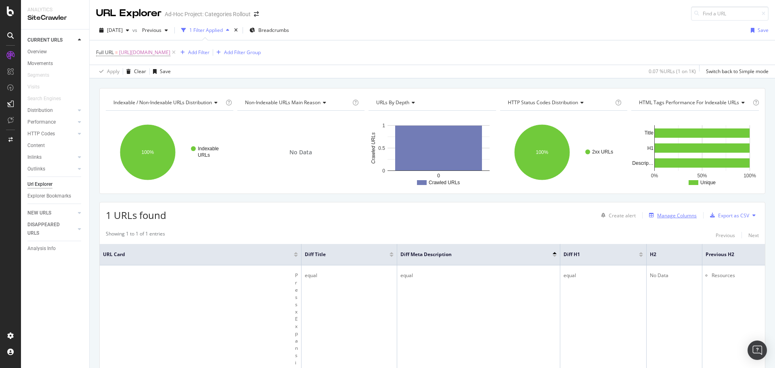
click at [661, 218] on div "Manage Columns" at bounding box center [677, 215] width 40 height 7
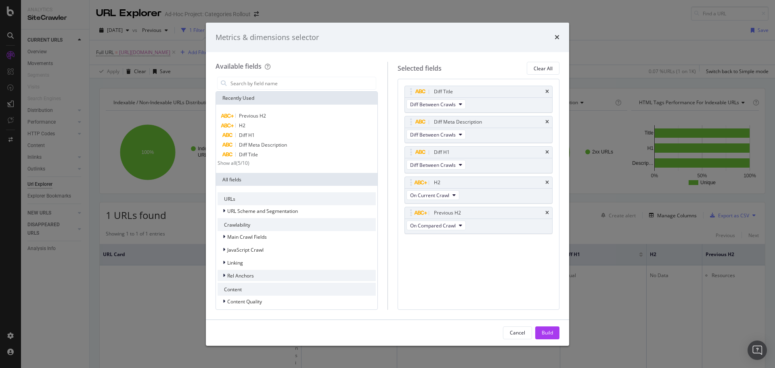
scroll to position [46, 0]
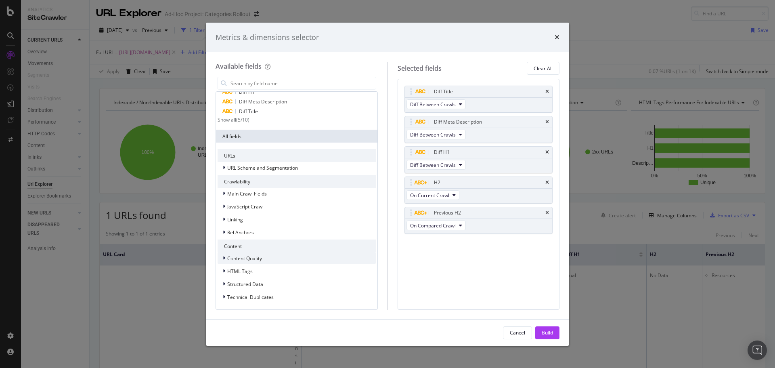
click at [290, 261] on div "Content Quality" at bounding box center [296, 257] width 158 height 11
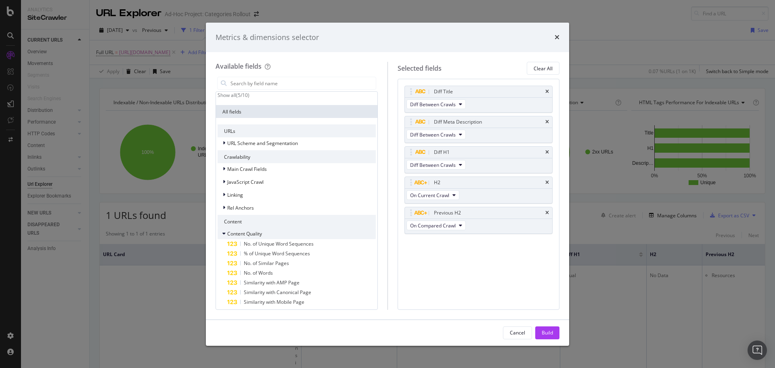
scroll to position [86, 0]
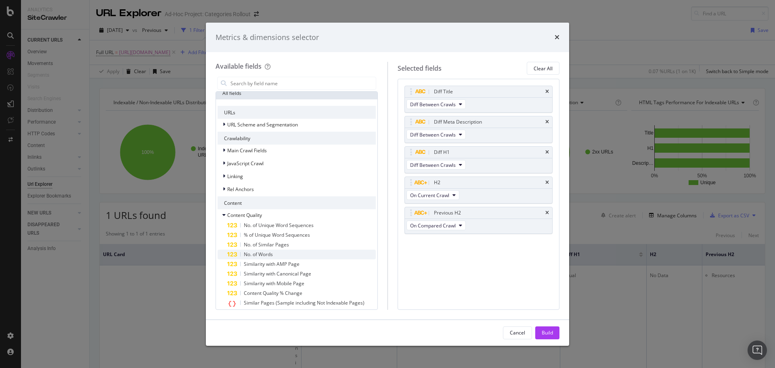
click at [291, 259] on div "No. of Words" at bounding box center [301, 254] width 148 height 10
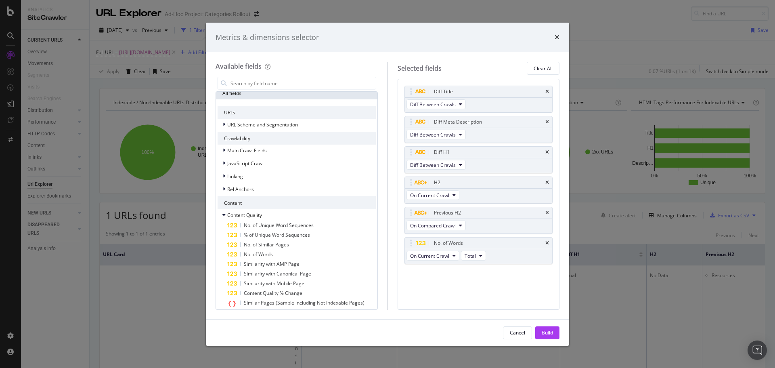
click at [291, 259] on div "No. of Words" at bounding box center [301, 254] width 148 height 10
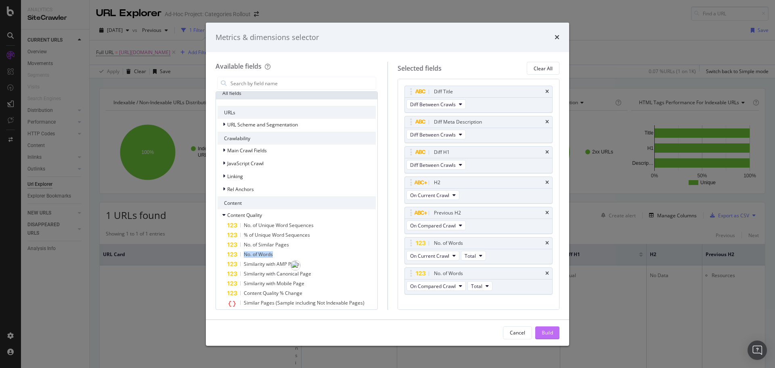
click at [549, 331] on div "Build" at bounding box center [547, 332] width 11 height 7
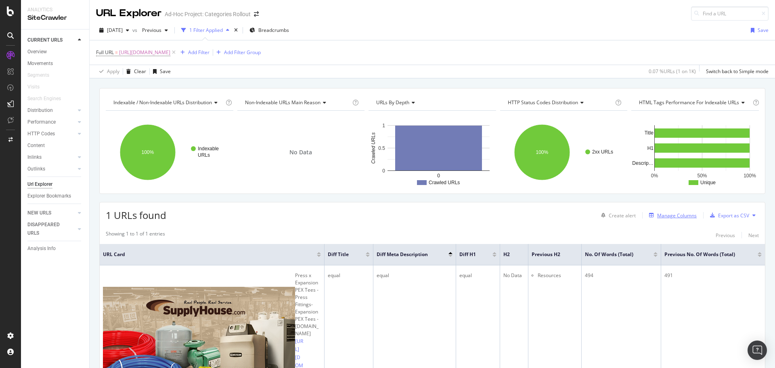
click at [666, 217] on div "Manage Columns" at bounding box center [677, 215] width 40 height 7
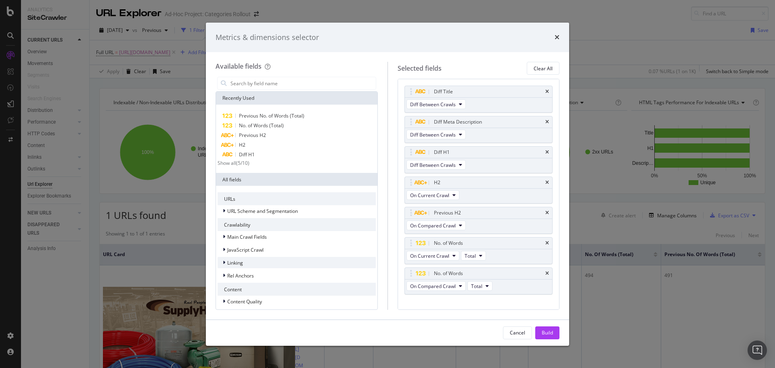
scroll to position [40, 0]
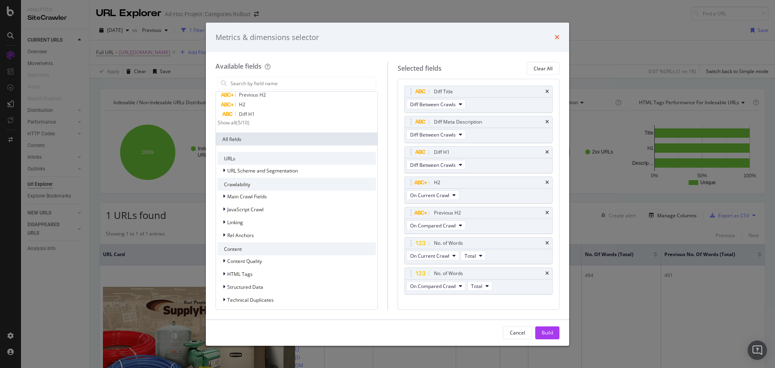
click at [556, 37] on icon "times" at bounding box center [556, 37] width 5 height 6
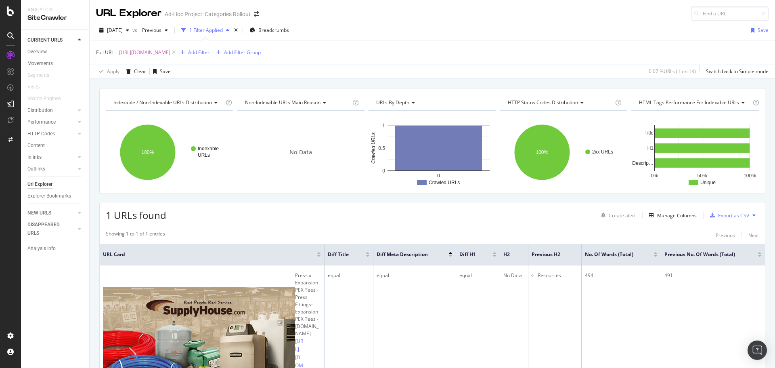
click at [223, 65] on div "Apply Clear Save 0.07 % URLs ( 1 on 1K ) Switch back to Simple mode" at bounding box center [432, 71] width 685 height 13
click at [170, 50] on span "https://www.supplyhouse.com/Press-x-Expansion-PEX-Tees-32521000" at bounding box center [144, 52] width 51 height 11
click at [153, 77] on input "https://www.supplyhouse.com/Press-x-Expansion-PEX-Tees-32521000" at bounding box center [125, 71] width 56 height 12
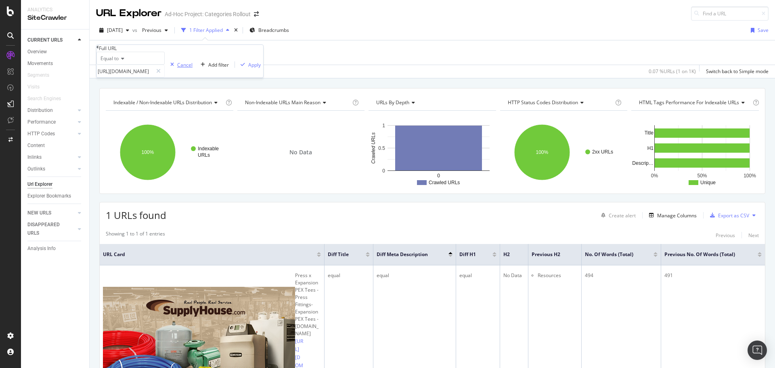
click at [177, 68] on div "Cancel" at bounding box center [184, 64] width 15 height 7
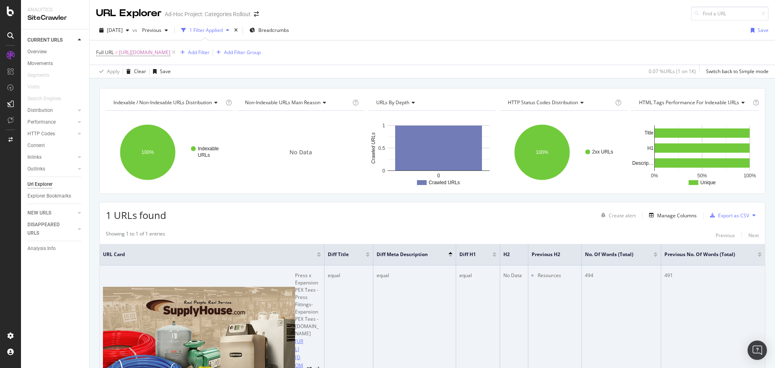
click at [295, 337] on link "https://www.supplyhouse.com/Press-x-Expansion-PEX-Tees-32521000" at bounding box center [299, 369] width 8 height 65
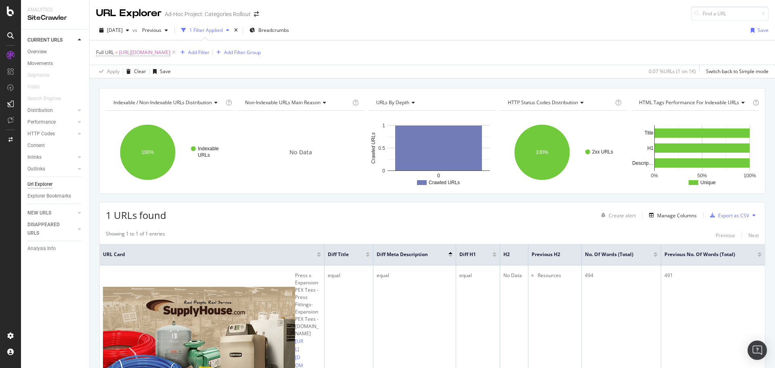
drag, startPoint x: 264, startPoint y: 54, endPoint x: 251, endPoint y: 52, distance: 12.7
click at [170, 52] on span "https://www.supplyhouse.com/Press-x-Expansion-PEX-Tees-32521000" at bounding box center [144, 52] width 51 height 11
click at [153, 77] on input "https://www.supplyhouse.com/Press-x-Expansion-PEX-Tees-32521000" at bounding box center [125, 71] width 56 height 12
click at [43, 64] on div "Movements" at bounding box center [39, 63] width 25 height 8
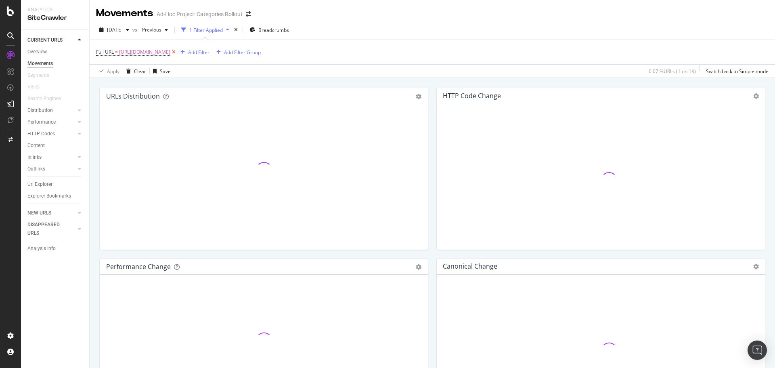
click at [177, 51] on icon at bounding box center [173, 52] width 7 height 8
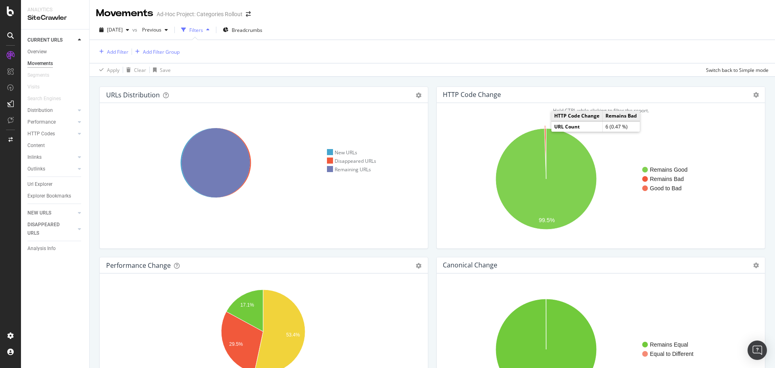
click at [544, 132] on icon "A chart." at bounding box center [545, 153] width 2 height 50
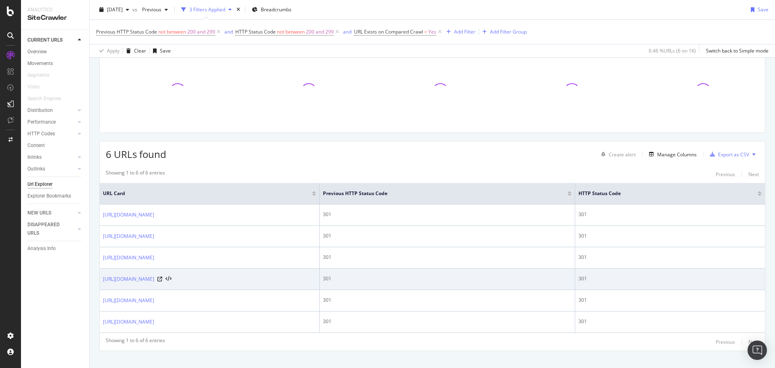
scroll to position [72, 0]
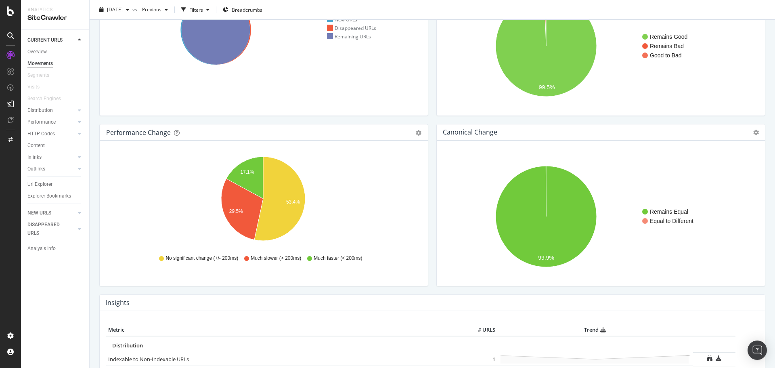
scroll to position [47, 0]
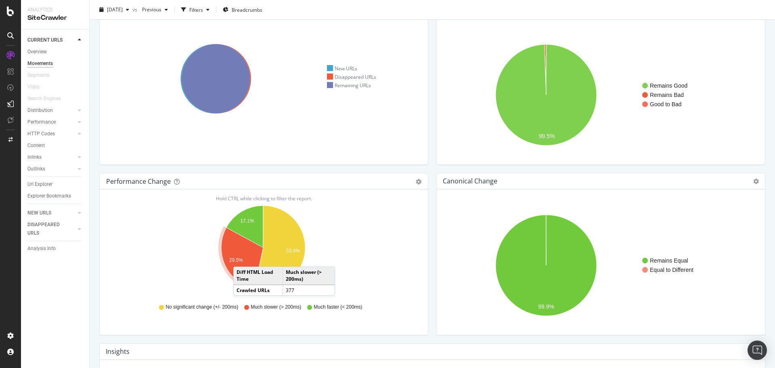
click at [241, 258] on text "29.5%" at bounding box center [236, 260] width 14 height 6
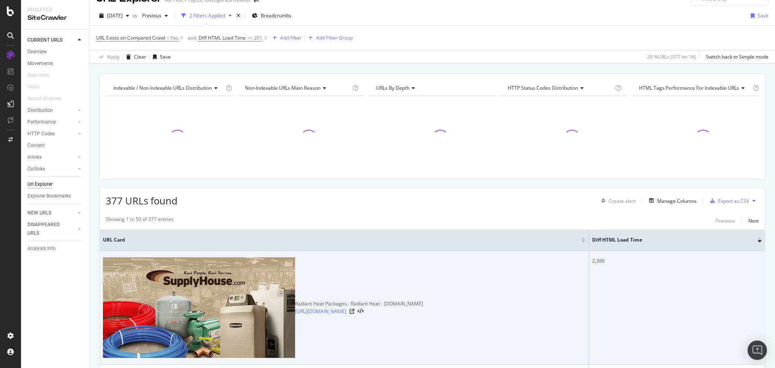
scroll to position [40, 0]
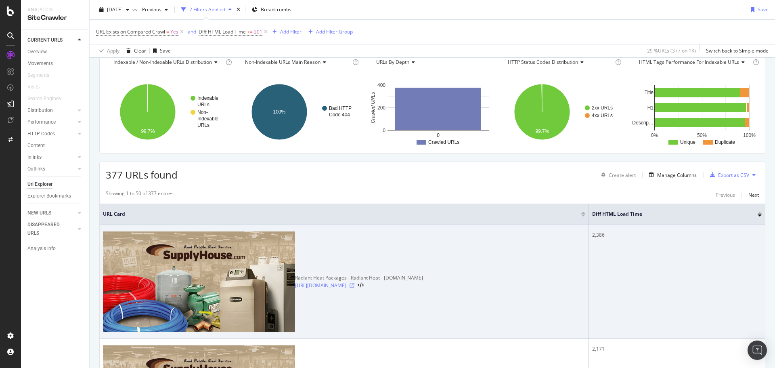
click at [349, 283] on icon at bounding box center [351, 285] width 5 height 5
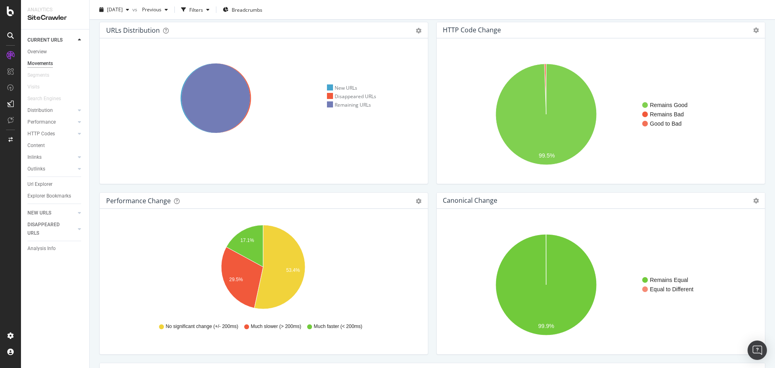
scroll to position [40, 0]
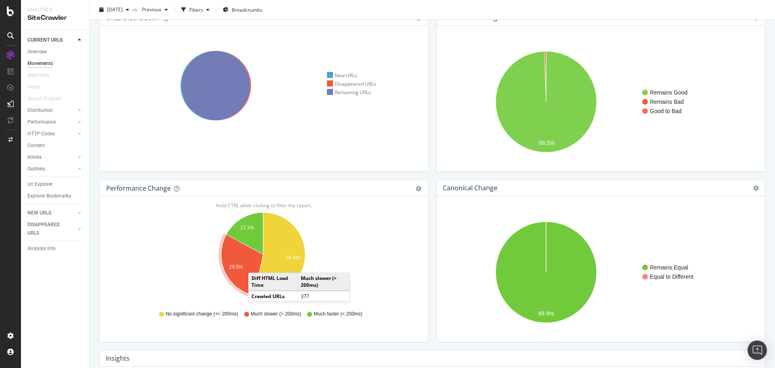
click at [256, 264] on icon "A chart." at bounding box center [242, 264] width 42 height 61
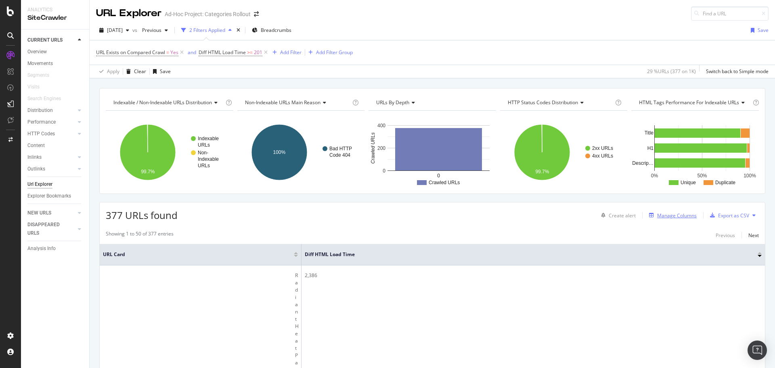
click at [658, 214] on div "Manage Columns" at bounding box center [677, 215] width 40 height 7
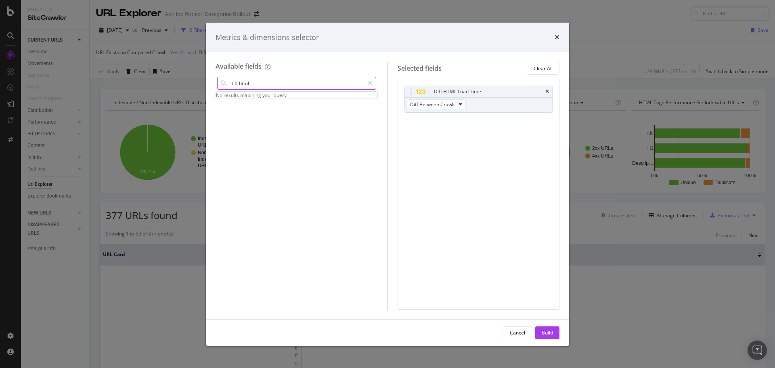
click at [310, 84] on input "diff html" at bounding box center [297, 83] width 134 height 12
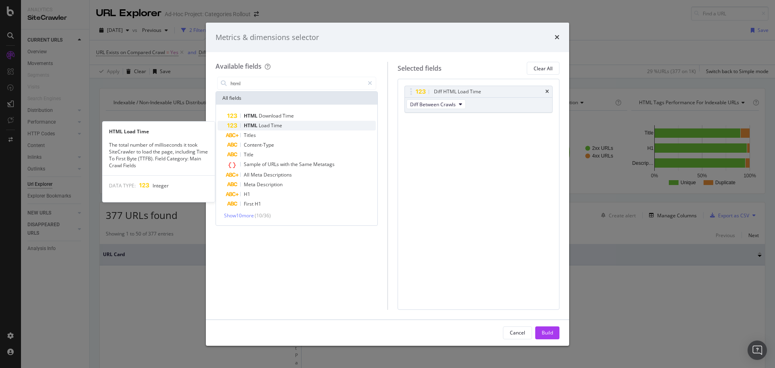
type input "html"
click at [255, 125] on span "HTML" at bounding box center [251, 125] width 15 height 7
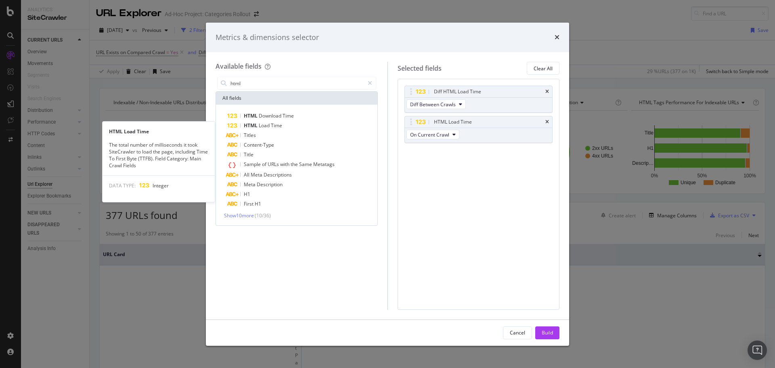
click at [255, 125] on span "HTML" at bounding box center [251, 125] width 15 height 7
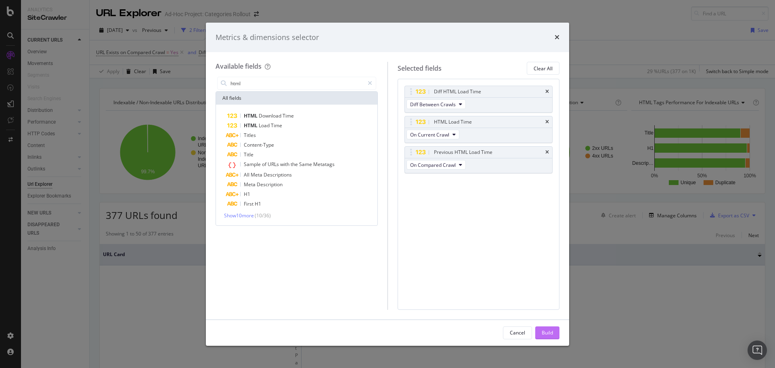
click at [546, 329] on div "Build" at bounding box center [547, 332] width 11 height 7
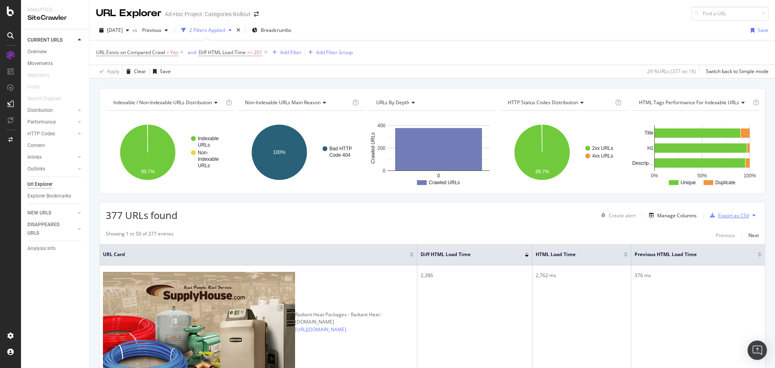
click at [718, 214] on div "Export as CSV" at bounding box center [733, 215] width 31 height 7
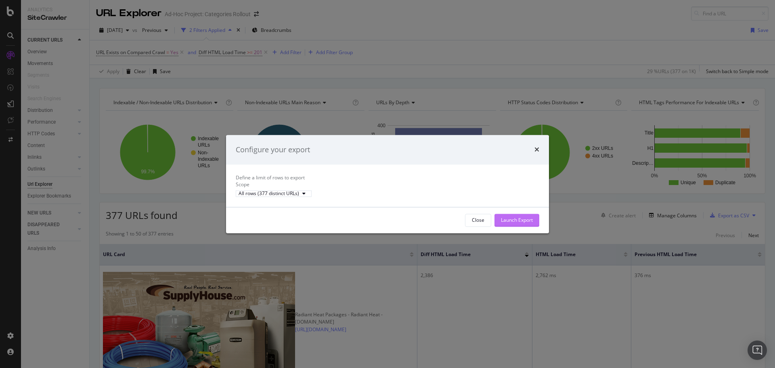
click at [533, 226] on button "Launch Export" at bounding box center [516, 219] width 45 height 13
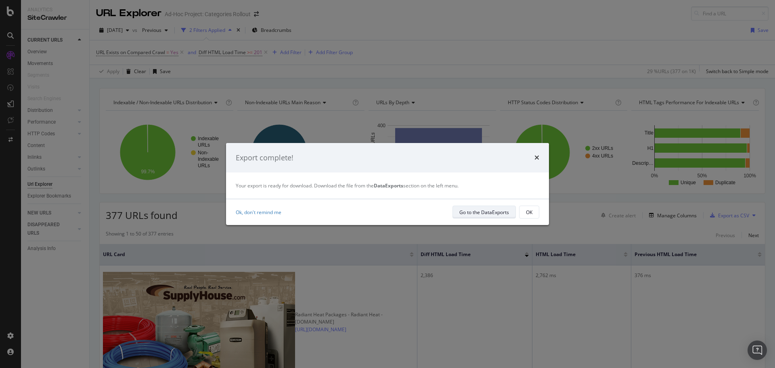
click at [466, 209] on div "Go to the DataExports" at bounding box center [484, 212] width 50 height 7
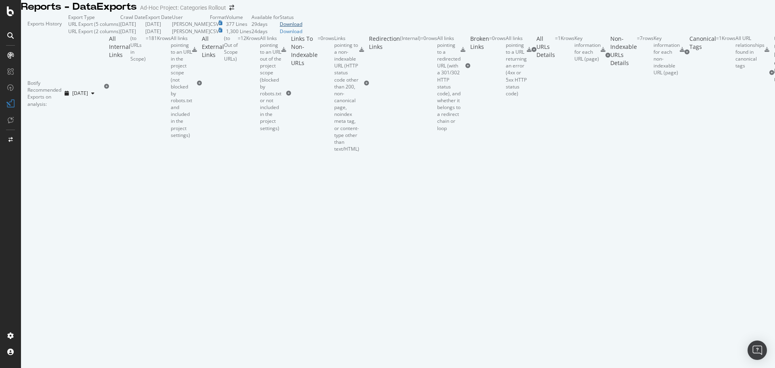
click at [302, 27] on td "Download" at bounding box center [291, 24] width 23 height 7
click at [302, 27] on div "Download" at bounding box center [291, 24] width 23 height 7
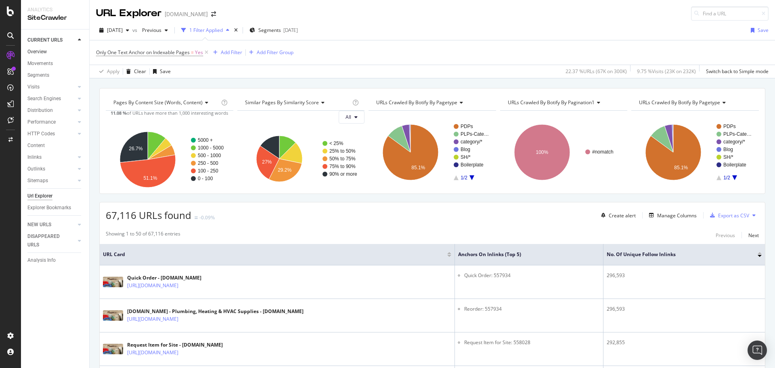
click at [51, 51] on link "Overview" at bounding box center [55, 52] width 56 height 8
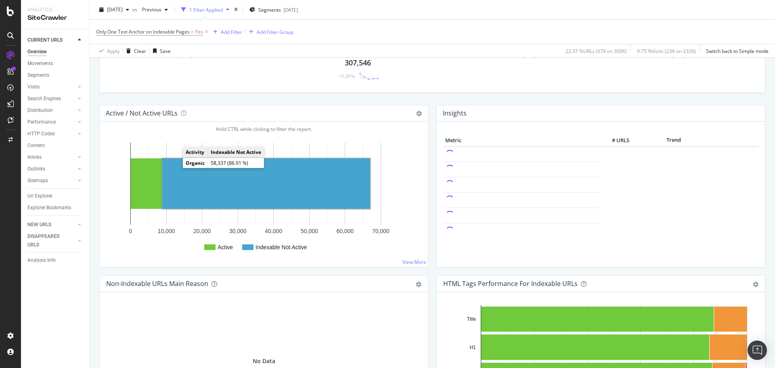
scroll to position [121, 0]
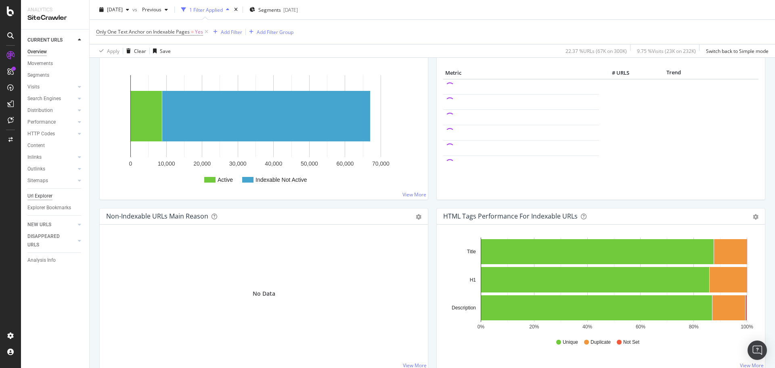
click at [44, 192] on div "Url Explorer" at bounding box center [39, 196] width 25 height 8
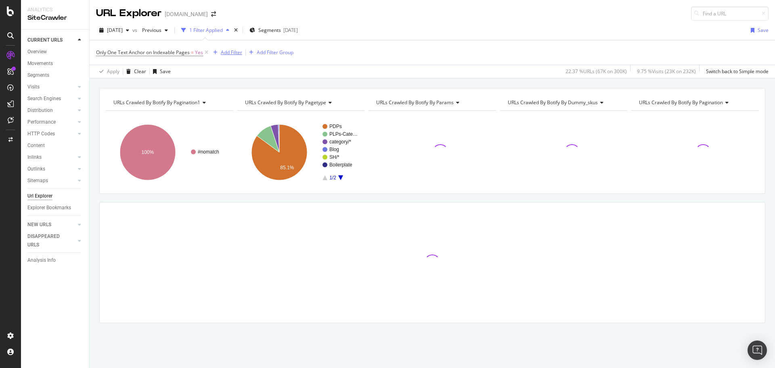
click at [228, 50] on div "Add Filter" at bounding box center [231, 52] width 21 height 7
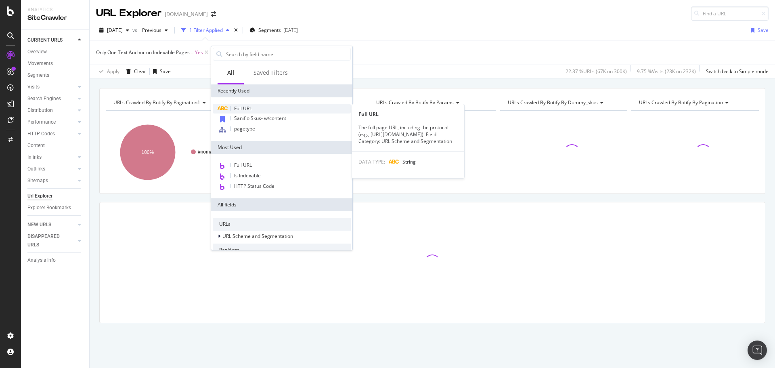
click at [254, 107] on div "Full URL" at bounding box center [282, 109] width 138 height 10
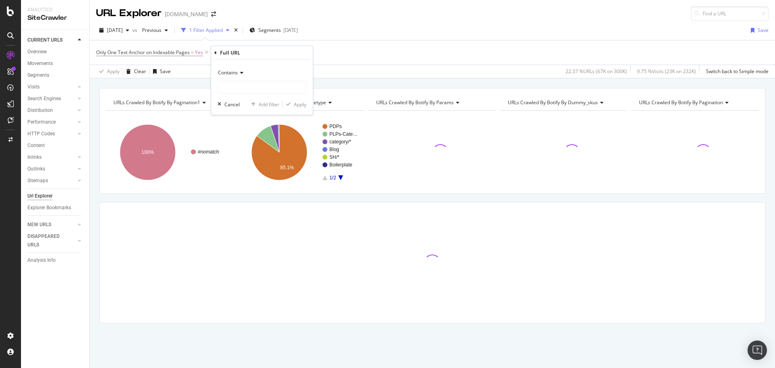
click at [243, 75] on icon at bounding box center [241, 72] width 6 height 5
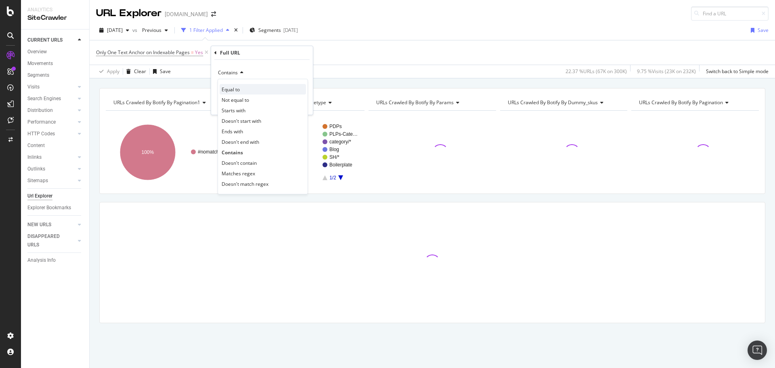
click at [237, 86] on span "Equal to" at bounding box center [231, 89] width 18 height 7
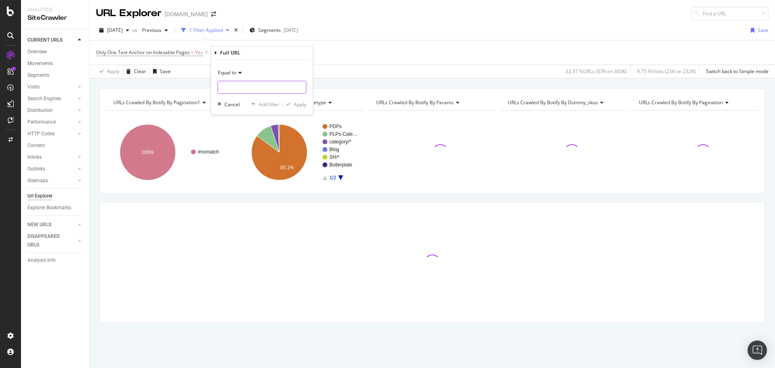
click at [237, 86] on input "text" at bounding box center [262, 87] width 88 height 13
paste input "https://www.supplyhouse.com/Press-x-Expansion-PEX-Tees-32521000"
type input "https://www.supplyhouse.com/Press-x-Expansion-PEX-Tees-32521000"
click at [308, 103] on div "Equal to https://www.supplyhouse.com/Press-x-Expansion-PEX-Tees-32521000 Cancel…" at bounding box center [262, 87] width 102 height 55
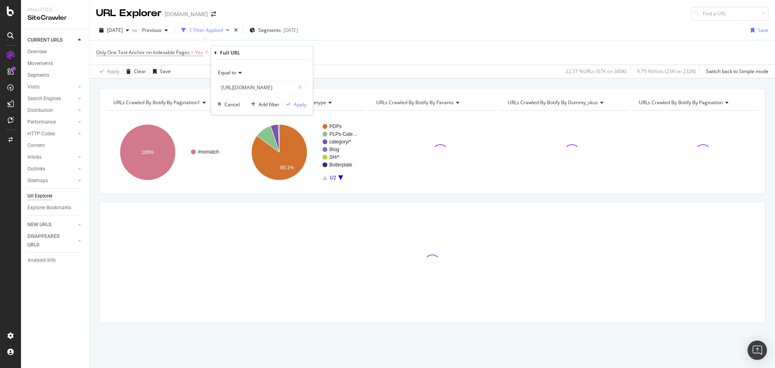
scroll to position [0, 0]
click at [301, 103] on div "Apply" at bounding box center [300, 104] width 13 height 7
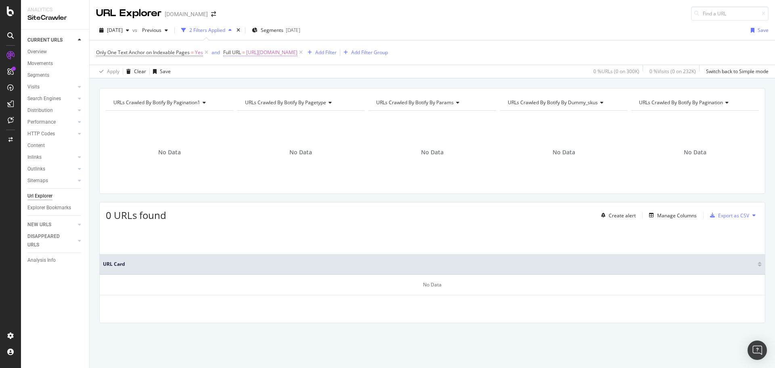
drag, startPoint x: 372, startPoint y: 52, endPoint x: 320, endPoint y: 53, distance: 51.7
click at [297, 53] on span "https://www.supplyhouse.com/Press-x-Expansion-PEX-Tees-32521000" at bounding box center [271, 52] width 51 height 11
click at [280, 87] on input "https://www.supplyhouse.com/Press-x-Expansion-PEX-Tees-32521000" at bounding box center [269, 85] width 76 height 13
click at [238, 103] on div "Cancel" at bounding box center [245, 103] width 15 height 7
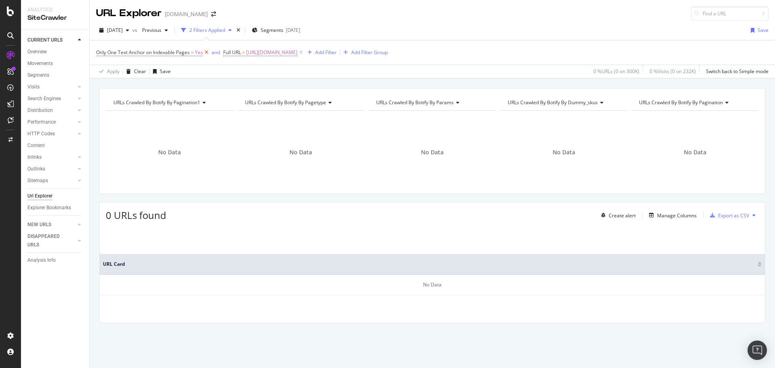
click at [208, 52] on icon at bounding box center [206, 52] width 7 height 8
click at [50, 60] on div "Movements" at bounding box center [39, 63] width 25 height 8
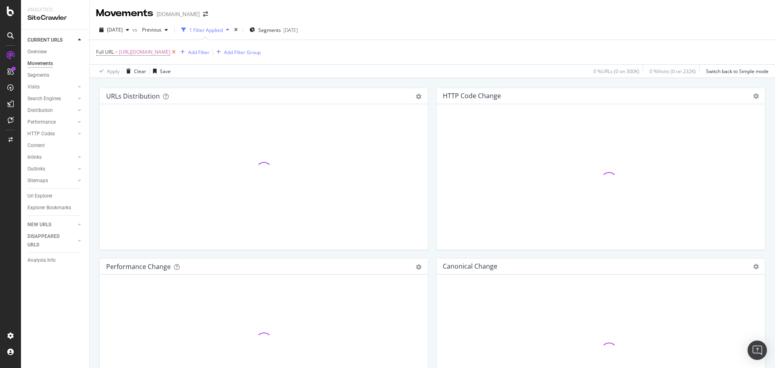
click at [177, 49] on icon at bounding box center [173, 52] width 7 height 8
